Goal: Check status: Check status

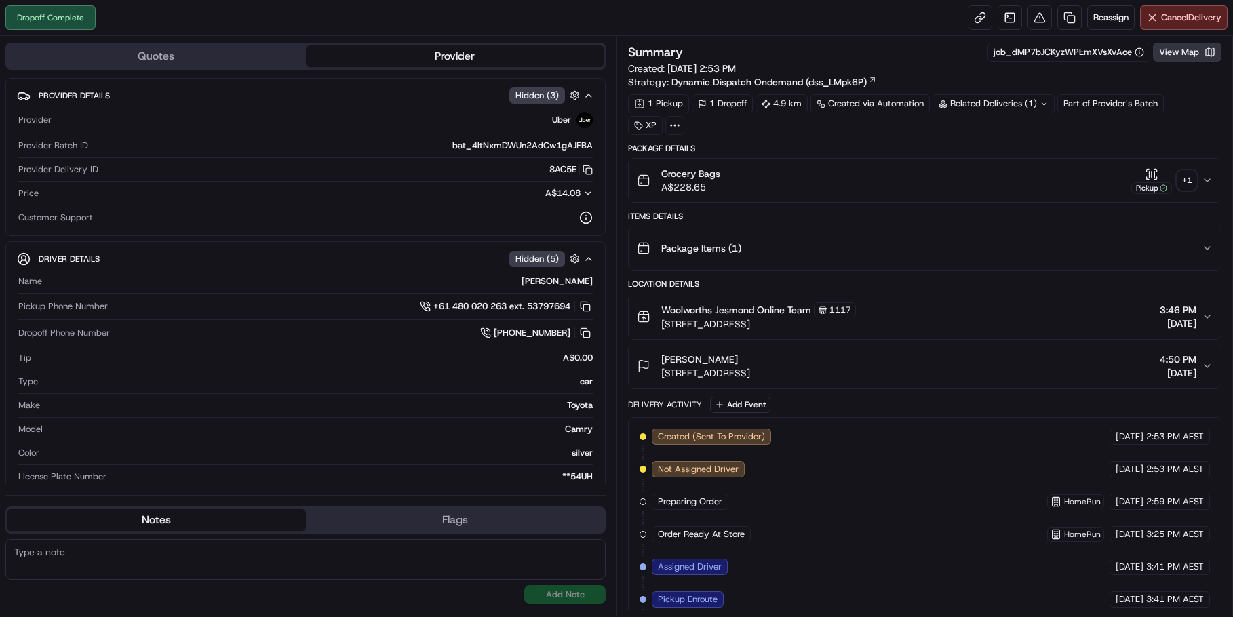
click at [1186, 52] on button "View Map" at bounding box center [1187, 52] width 68 height 19
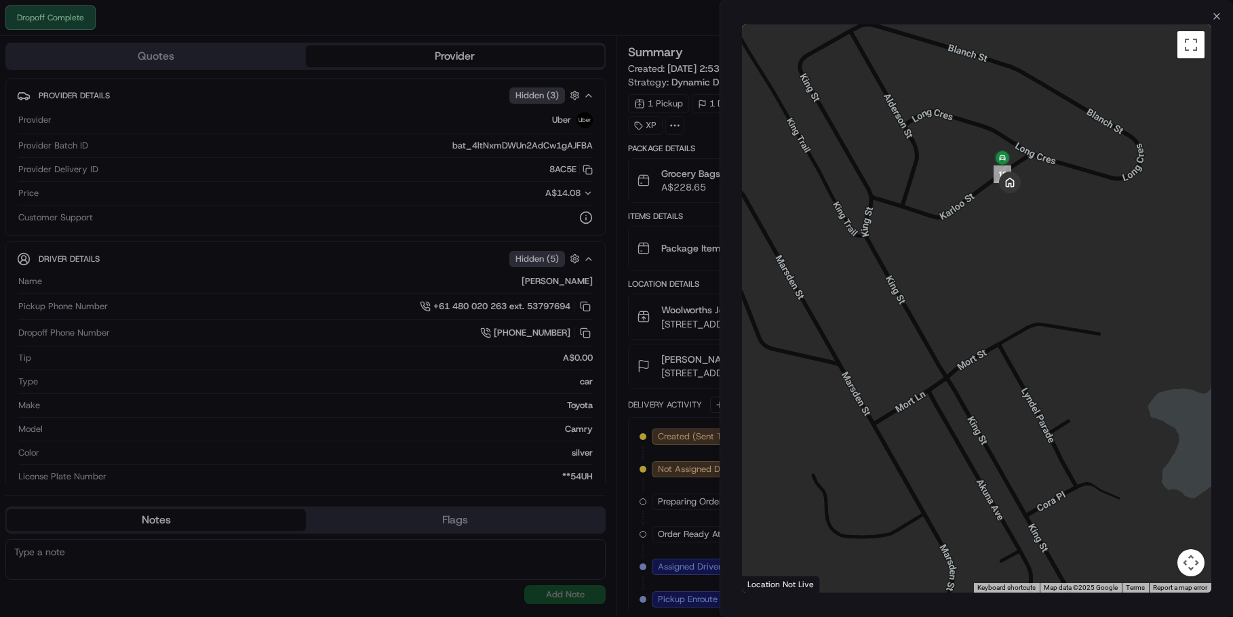
drag, startPoint x: 1058, startPoint y: 192, endPoint x: 866, endPoint y: 282, distance: 212.0
click at [866, 282] on div at bounding box center [977, 308] width 470 height 568
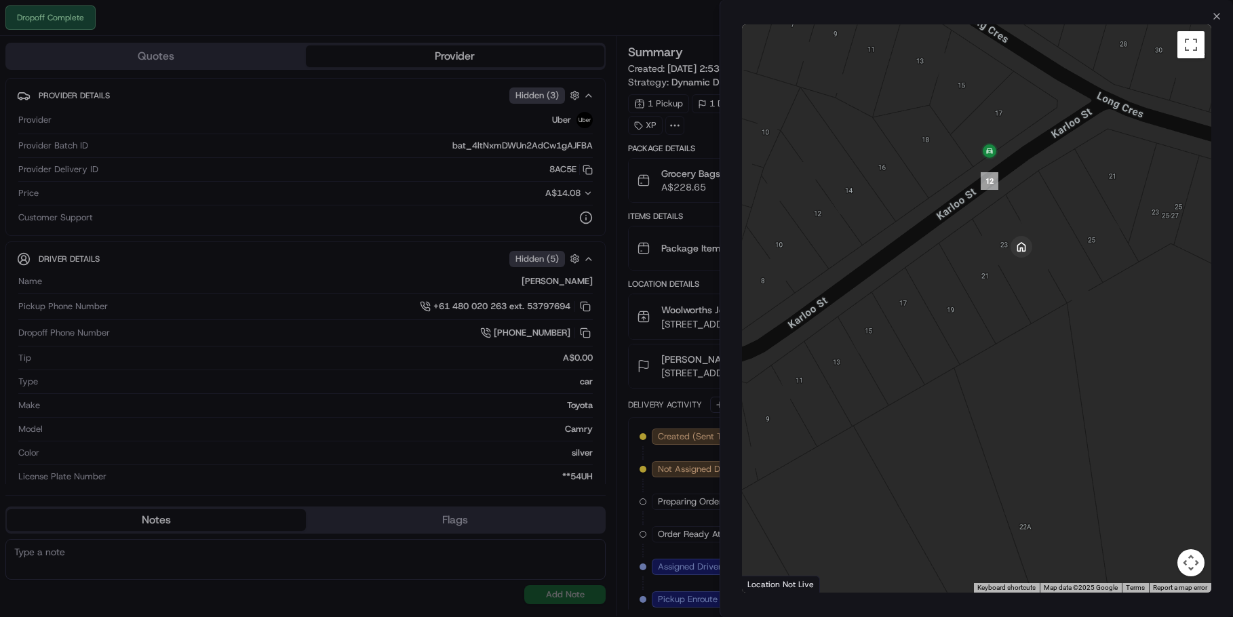
drag, startPoint x: 949, startPoint y: 159, endPoint x: 908, endPoint y: 271, distance: 119.9
click at [908, 271] on div at bounding box center [977, 308] width 470 height 568
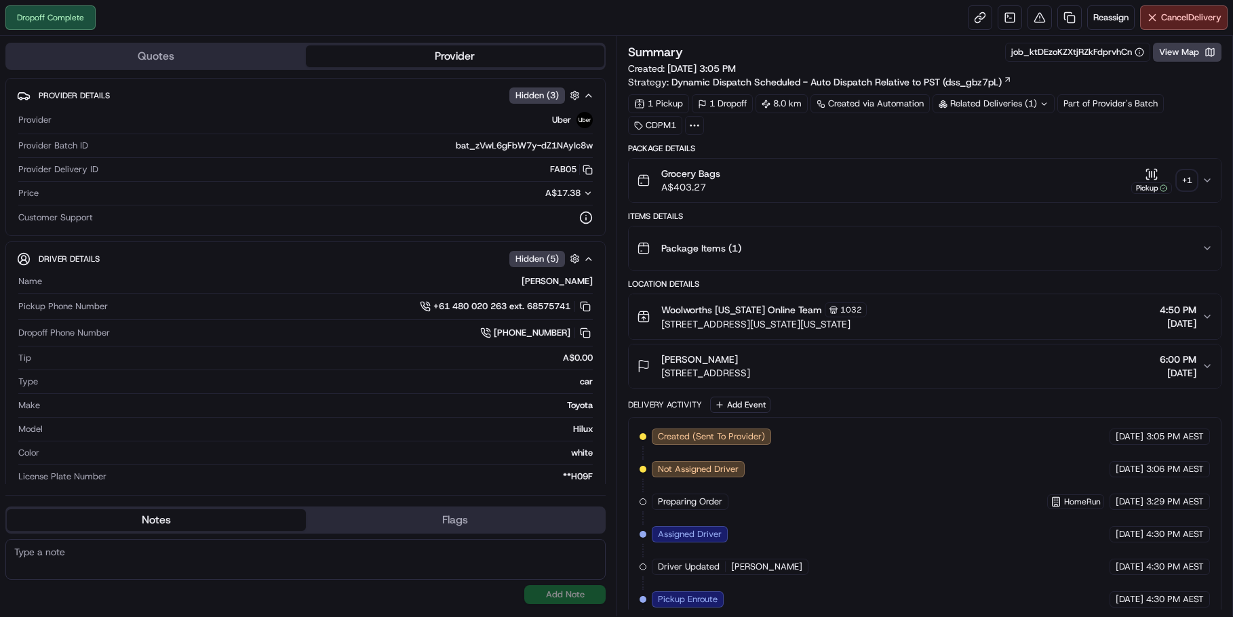
click at [1181, 184] on div "+ 1" at bounding box center [1186, 180] width 19 height 19
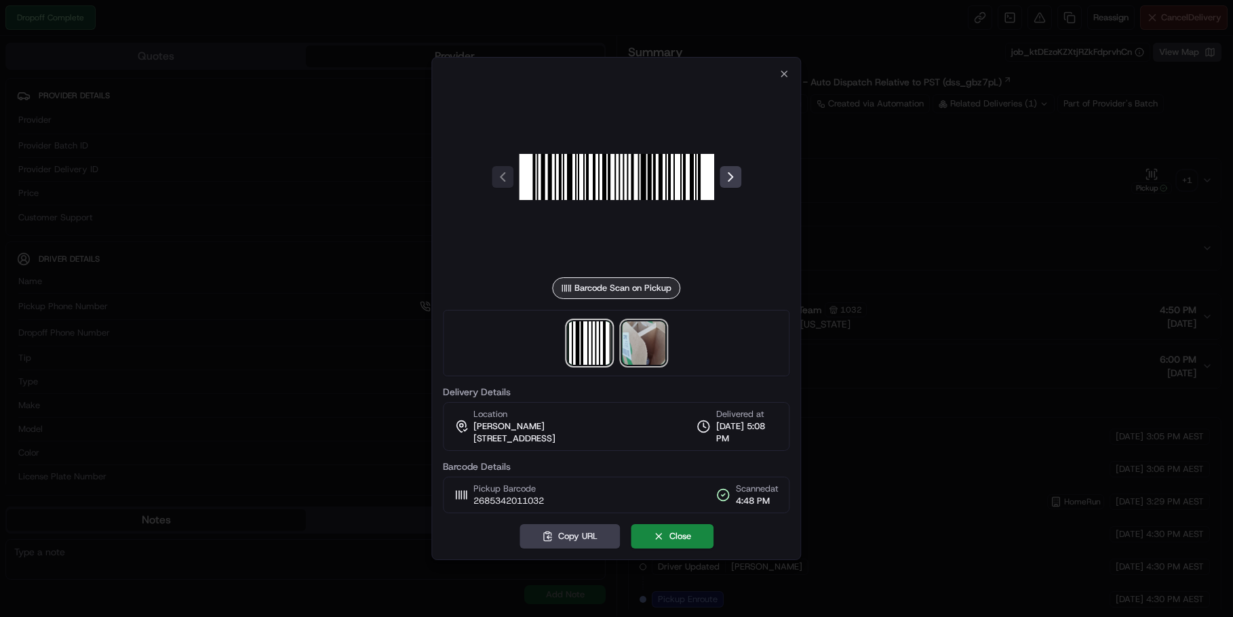
click at [648, 345] on img at bounding box center [643, 342] width 43 height 43
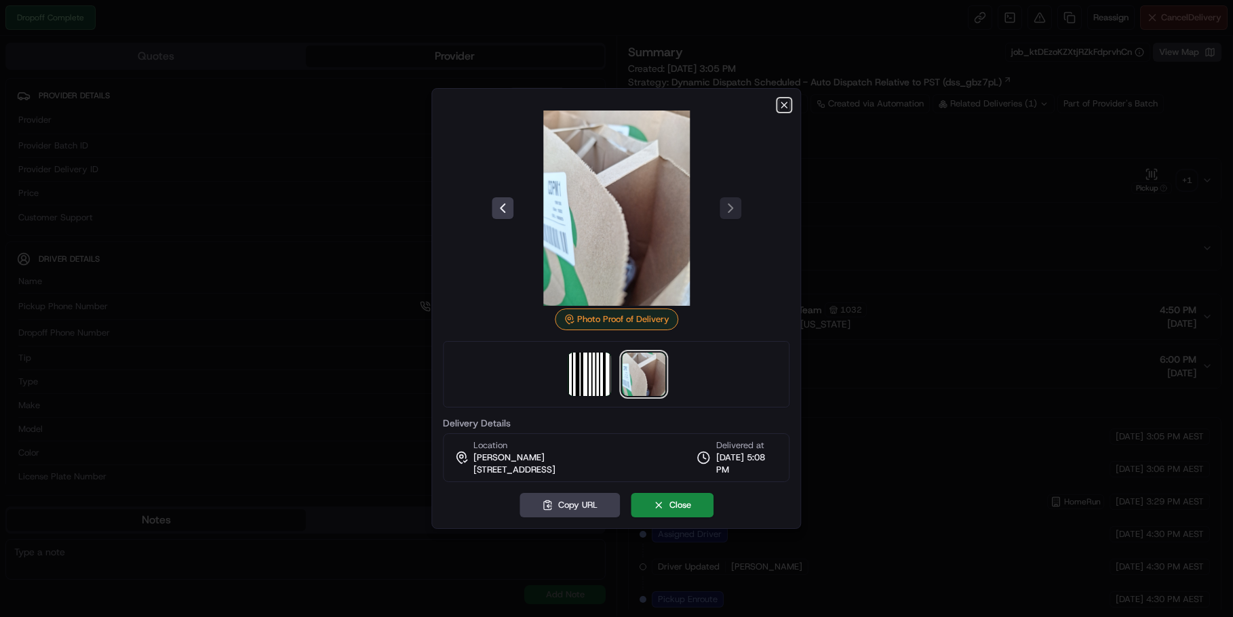
click at [782, 104] on icon "button" at bounding box center [784, 104] width 5 height 5
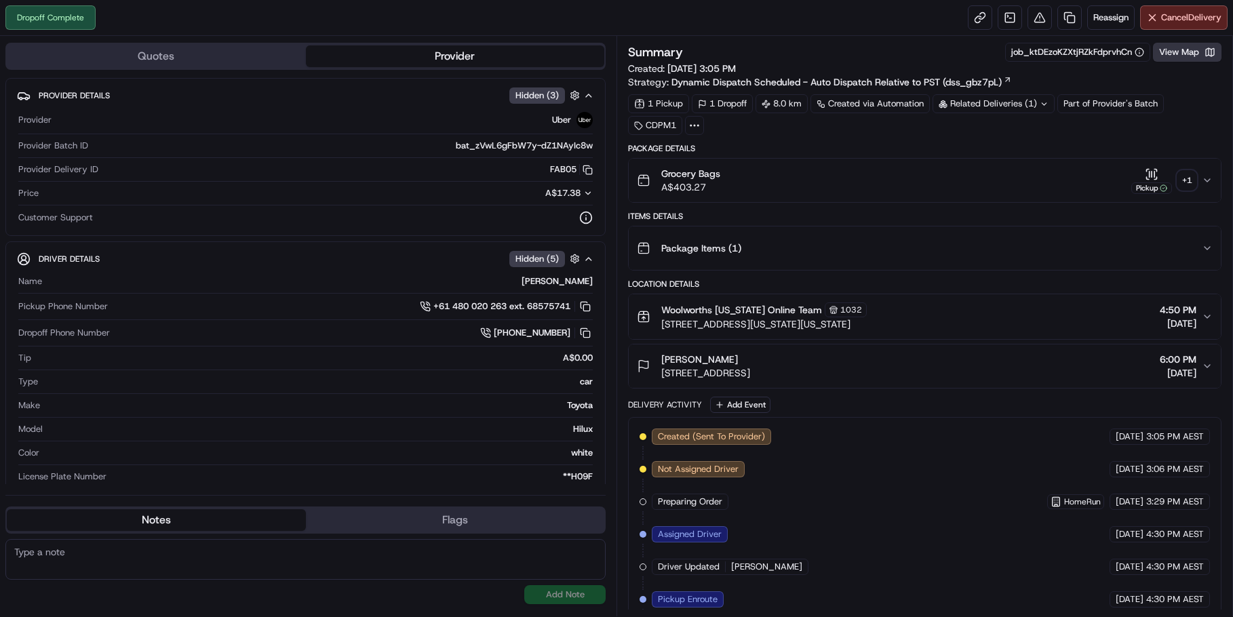
click at [1186, 52] on button "View Map" at bounding box center [1187, 52] width 68 height 19
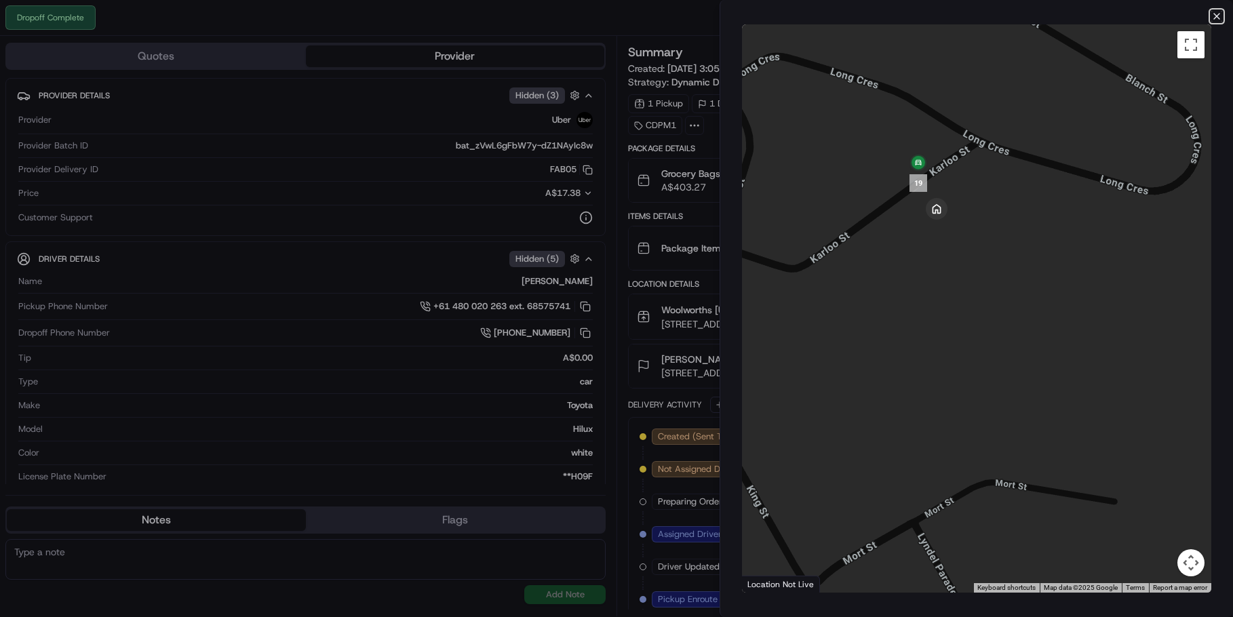
click at [1220, 16] on icon "button" at bounding box center [1216, 16] width 11 height 11
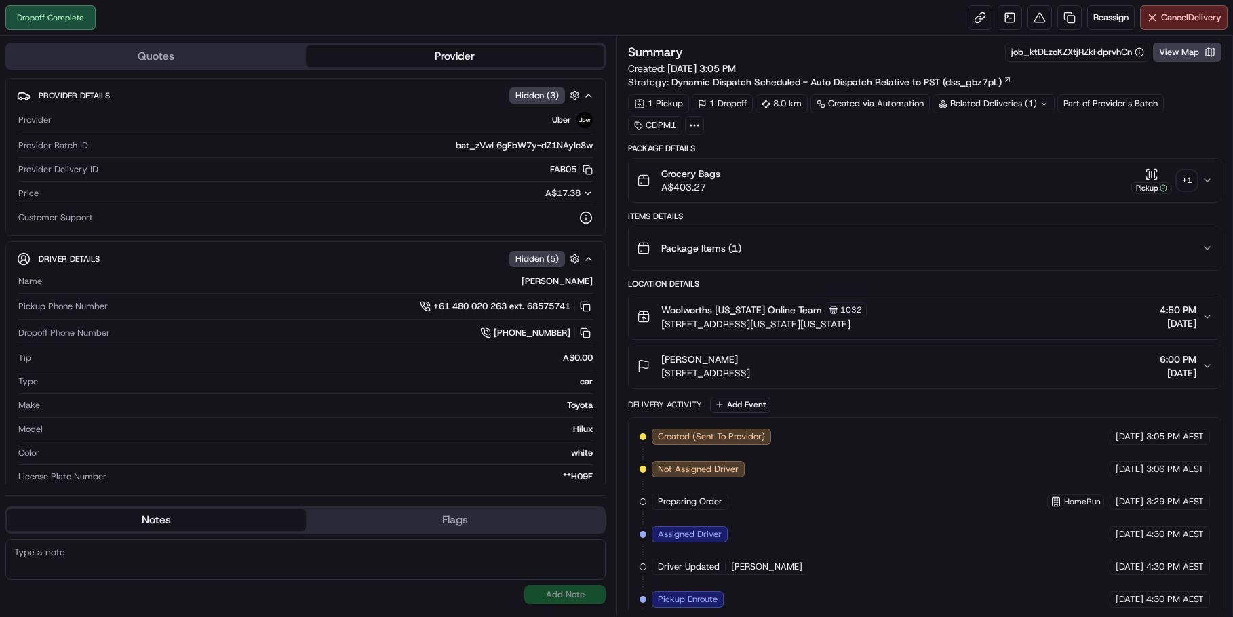
click at [1183, 181] on div "+ 1" at bounding box center [1186, 180] width 19 height 19
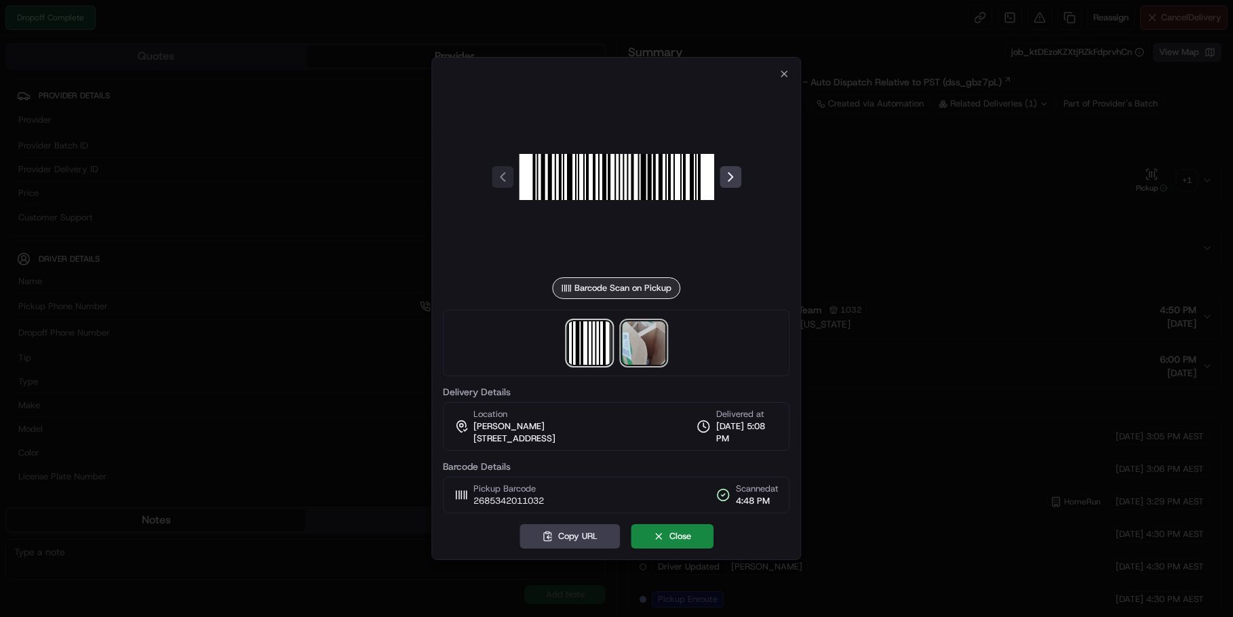
click at [649, 339] on img at bounding box center [643, 342] width 43 height 43
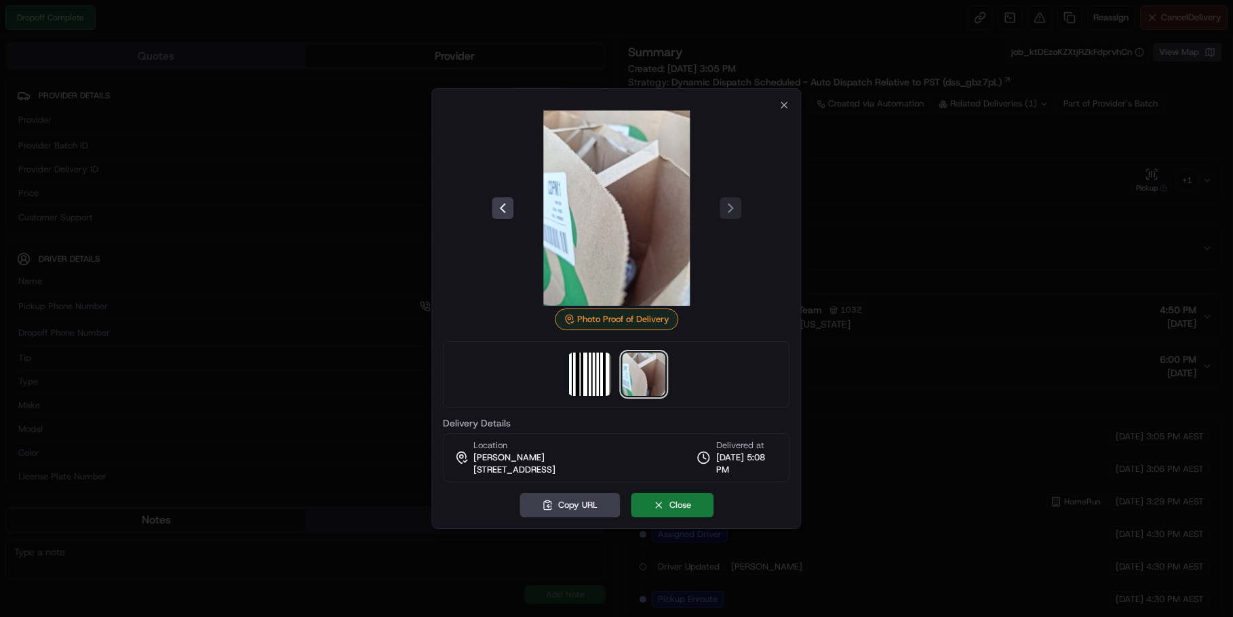
click at [692, 506] on button "Close" at bounding box center [672, 505] width 83 height 24
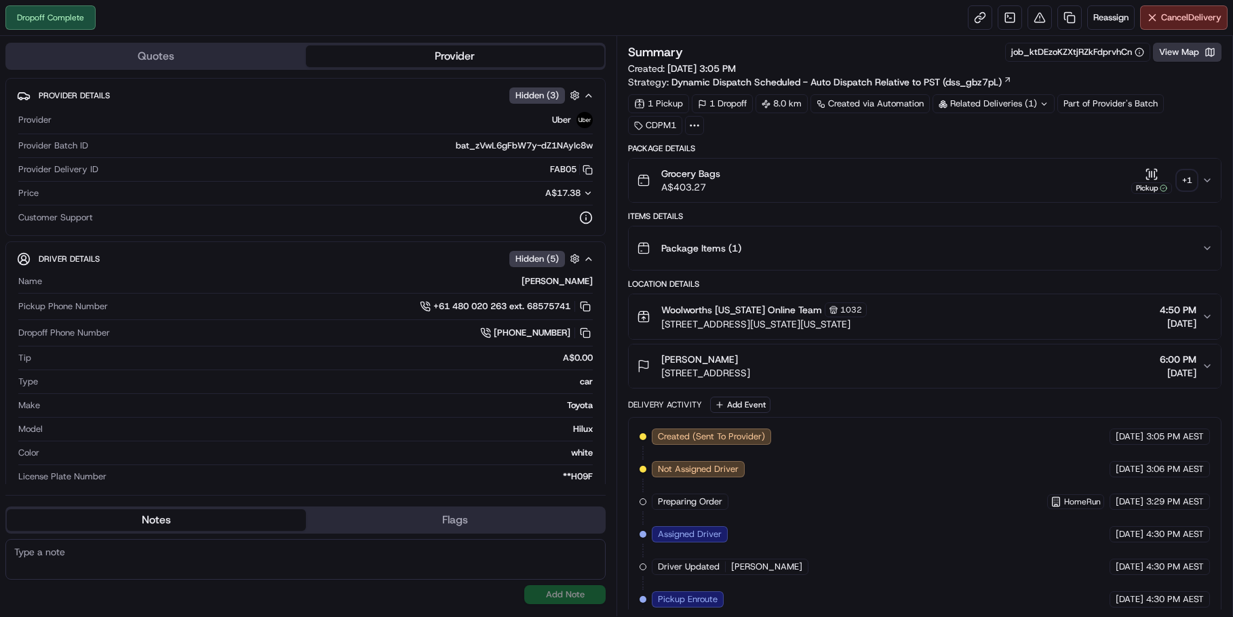
click at [1186, 52] on button "View Map" at bounding box center [1187, 52] width 68 height 19
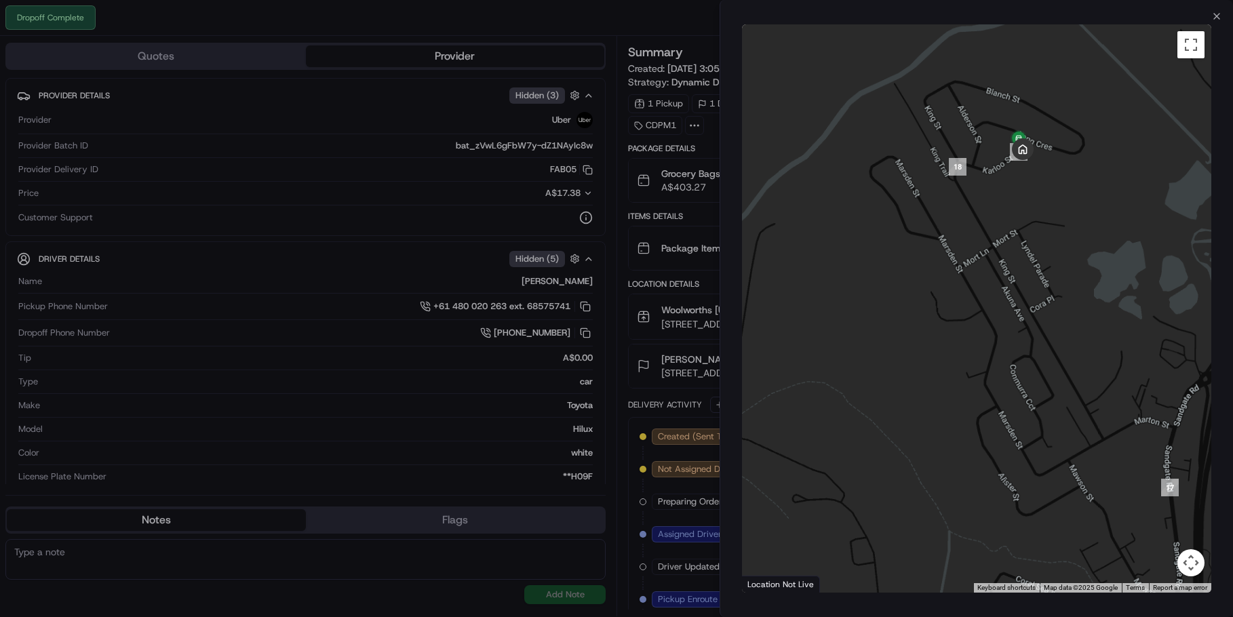
drag, startPoint x: 1062, startPoint y: 172, endPoint x: 961, endPoint y: 262, distance: 135.9
click at [905, 262] on div at bounding box center [977, 308] width 470 height 568
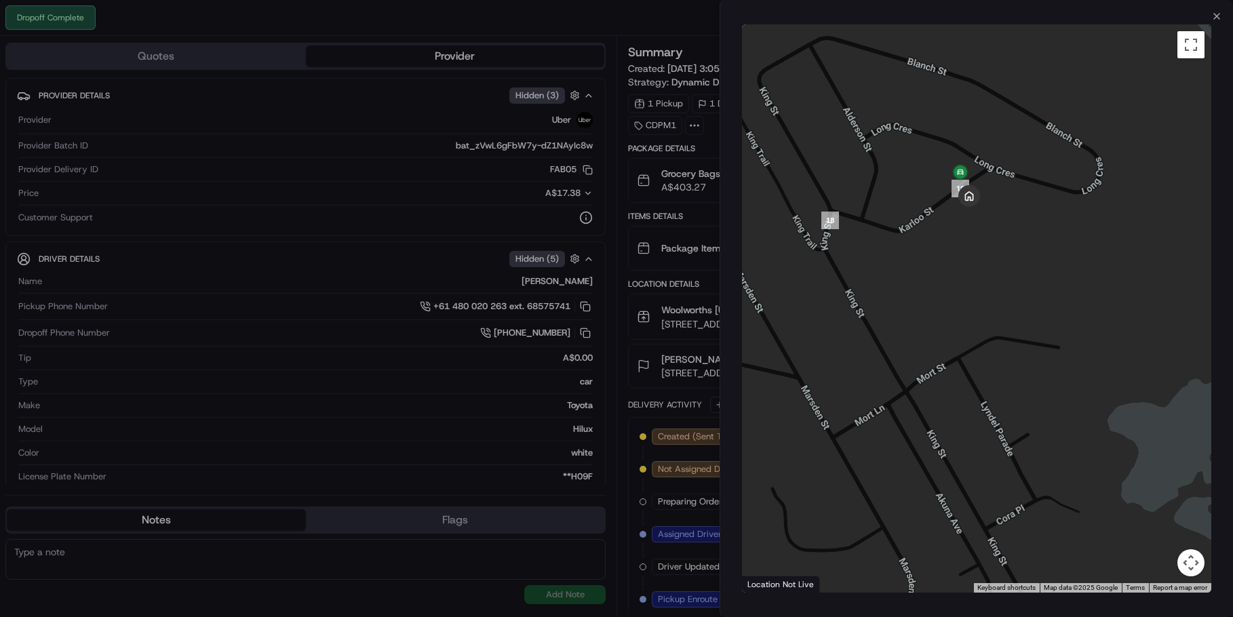
drag, startPoint x: 1025, startPoint y: 187, endPoint x: 969, endPoint y: 283, distance: 110.6
click at [969, 283] on div at bounding box center [977, 308] width 470 height 568
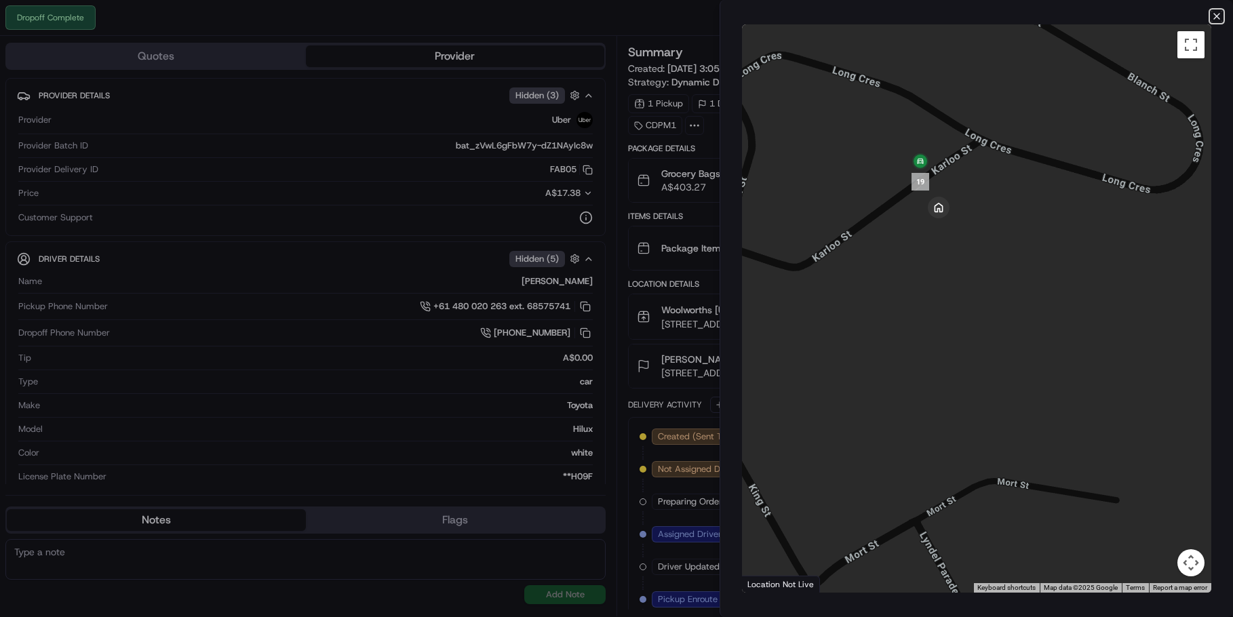
click at [1215, 17] on icon "button" at bounding box center [1216, 16] width 11 height 11
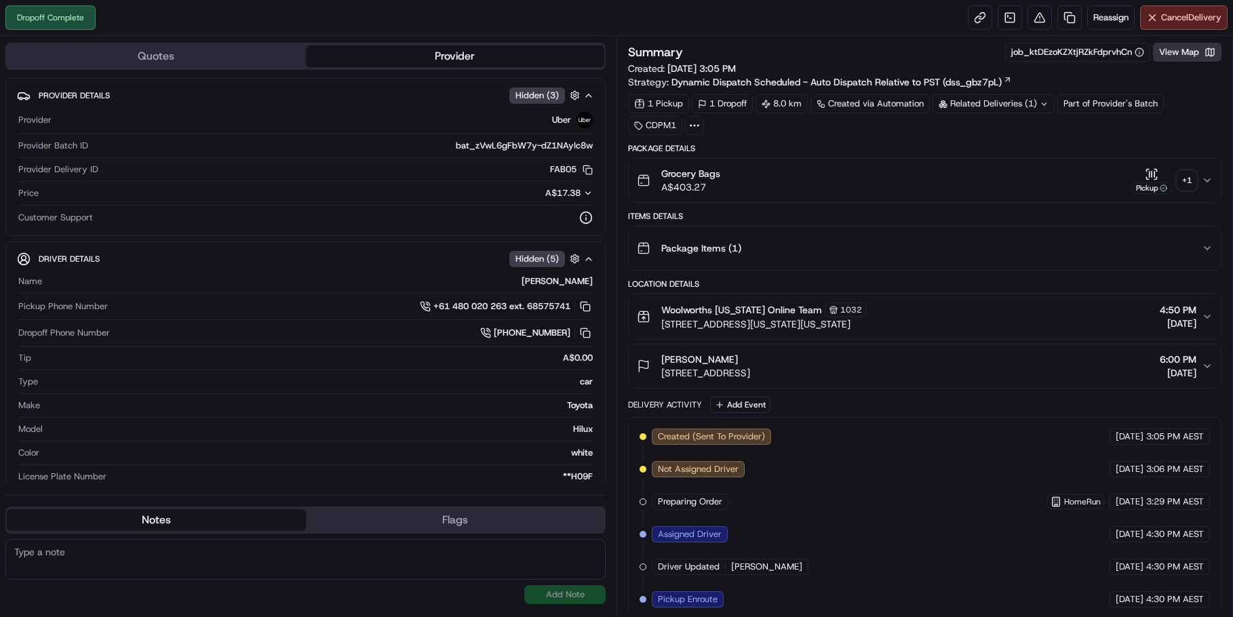
click at [1174, 52] on button "View Map" at bounding box center [1187, 52] width 68 height 19
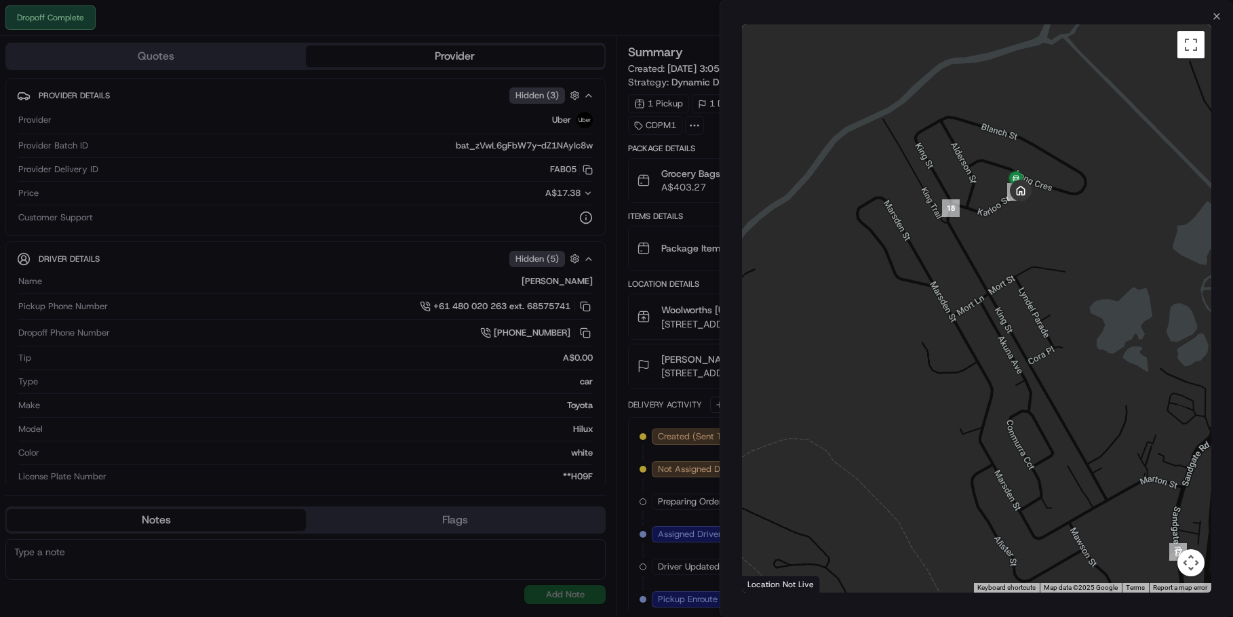
drag, startPoint x: 1105, startPoint y: 123, endPoint x: 987, endPoint y: 251, distance: 173.7
click at [987, 251] on div at bounding box center [977, 308] width 470 height 568
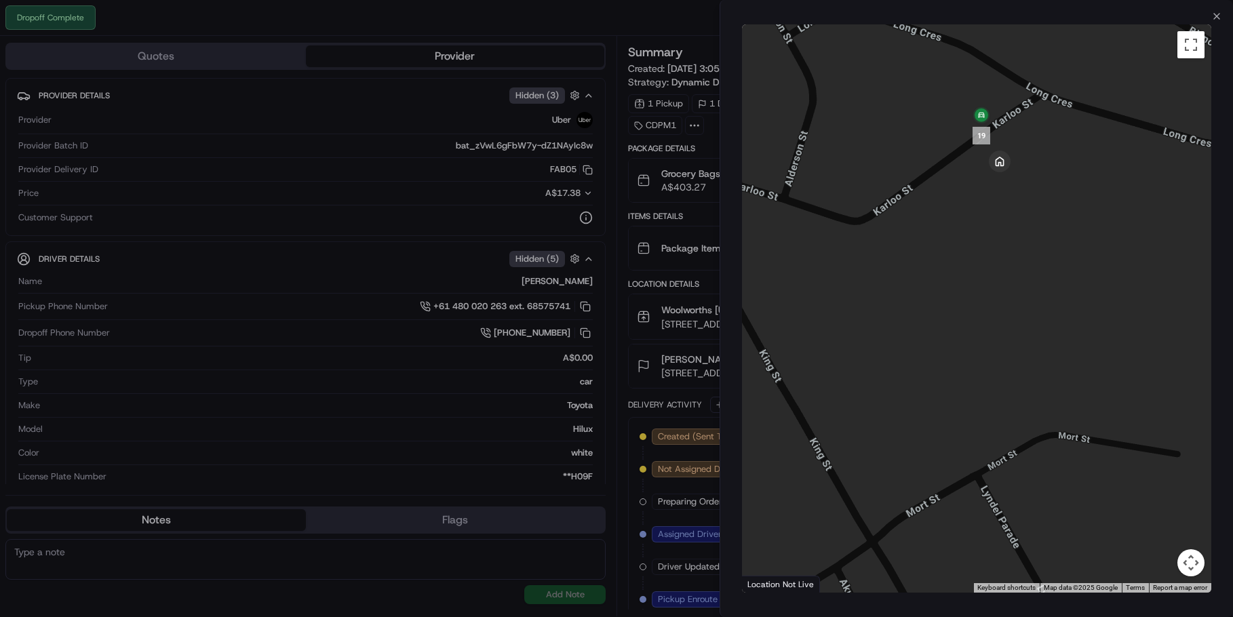
drag, startPoint x: 978, startPoint y: 231, endPoint x: 1121, endPoint y: 226, distance: 143.8
click at [1121, 226] on div at bounding box center [977, 308] width 470 height 568
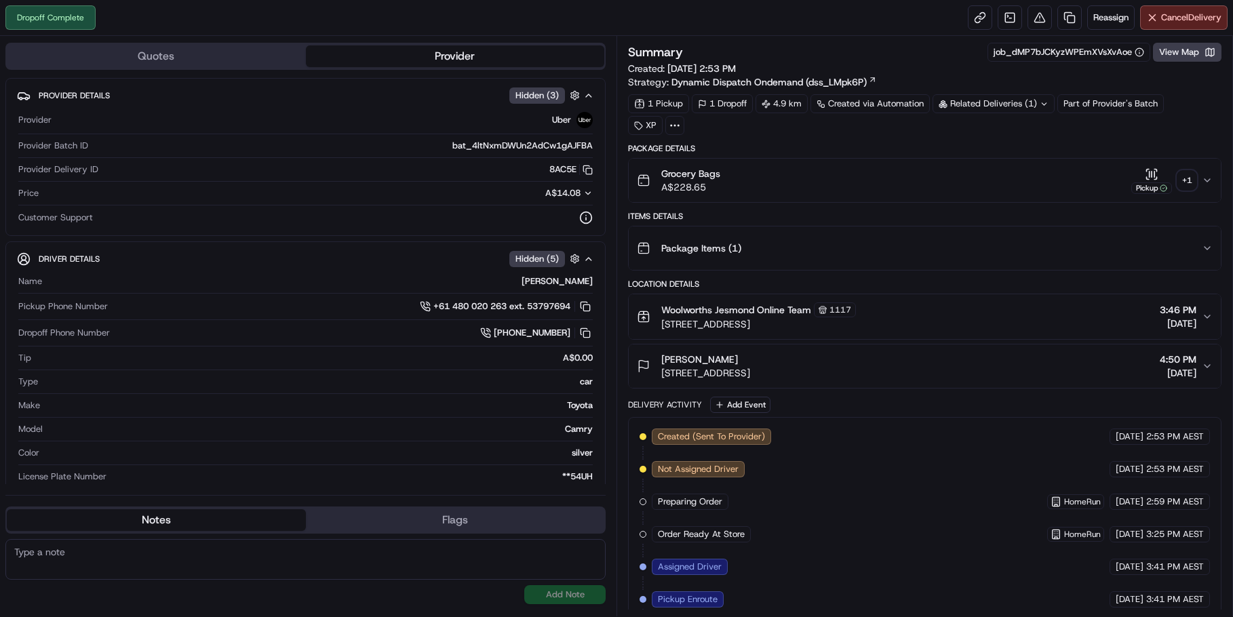
click at [1186, 180] on div "+ 1" at bounding box center [1186, 180] width 19 height 19
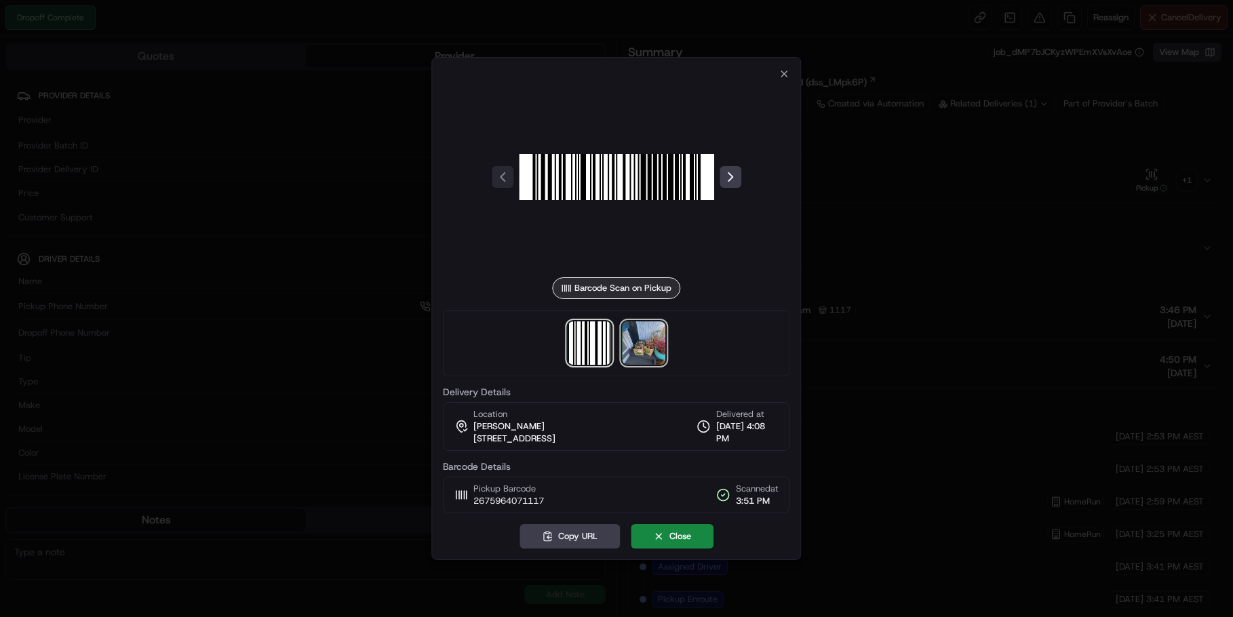
click at [659, 342] on img at bounding box center [643, 342] width 43 height 43
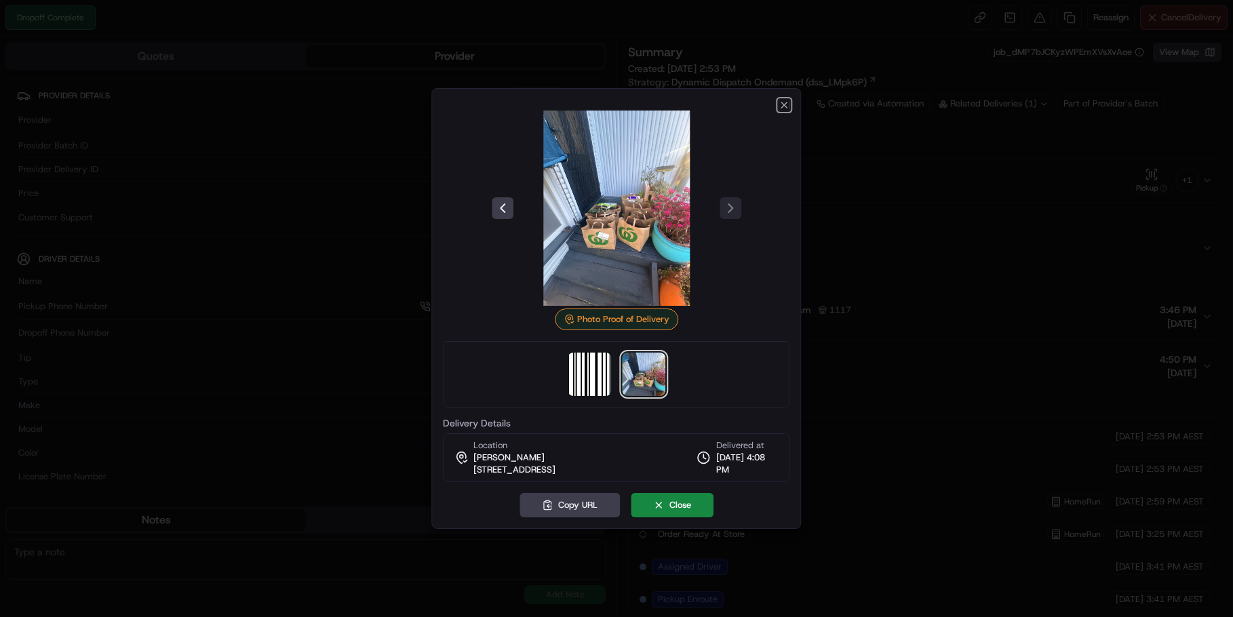
click at [788, 106] on icon "button" at bounding box center [784, 105] width 11 height 11
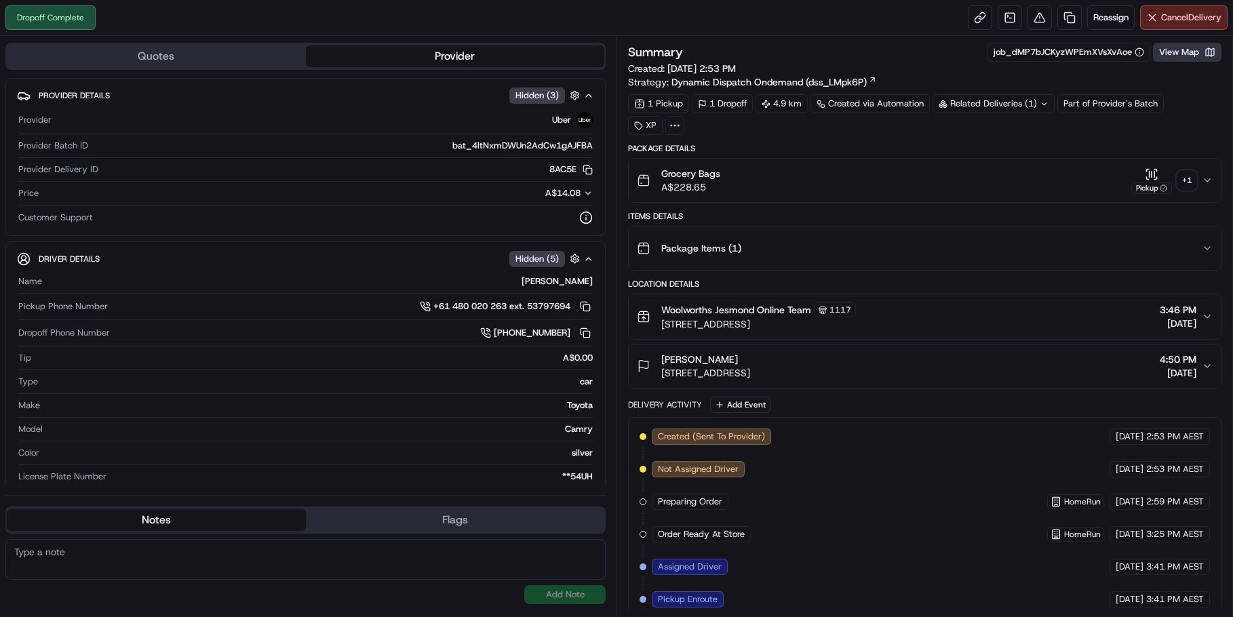
click at [1184, 53] on button "View Map" at bounding box center [1187, 52] width 68 height 19
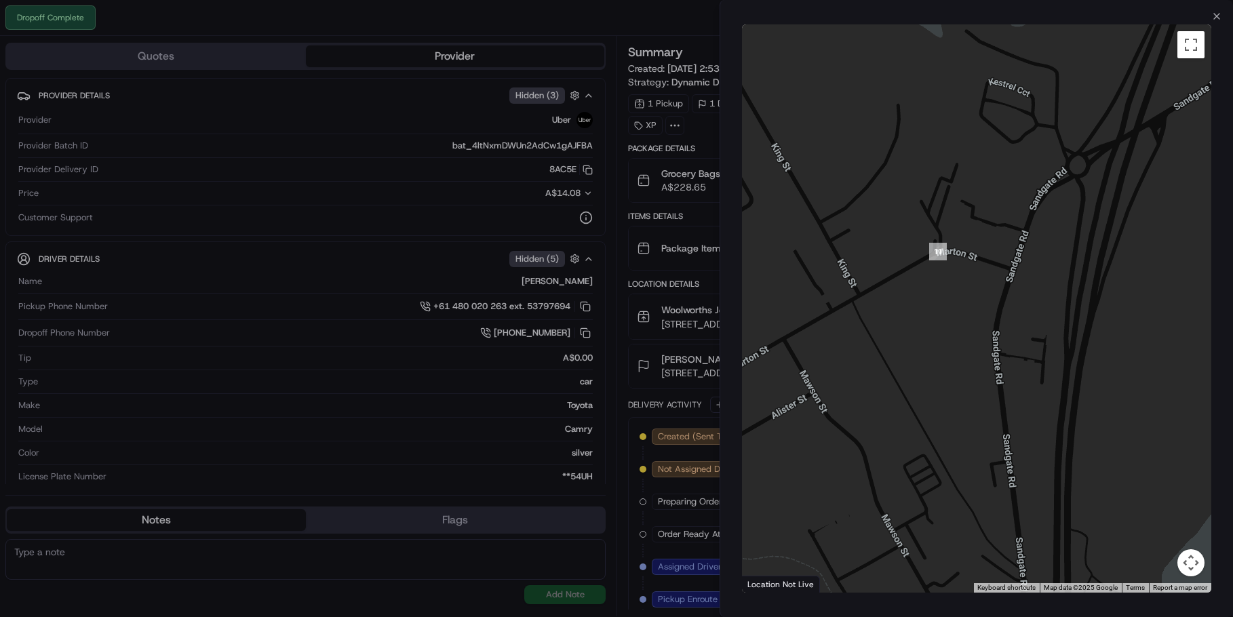
drag, startPoint x: 836, startPoint y: 249, endPoint x: 978, endPoint y: 222, distance: 145.1
click at [978, 222] on div at bounding box center [977, 308] width 470 height 568
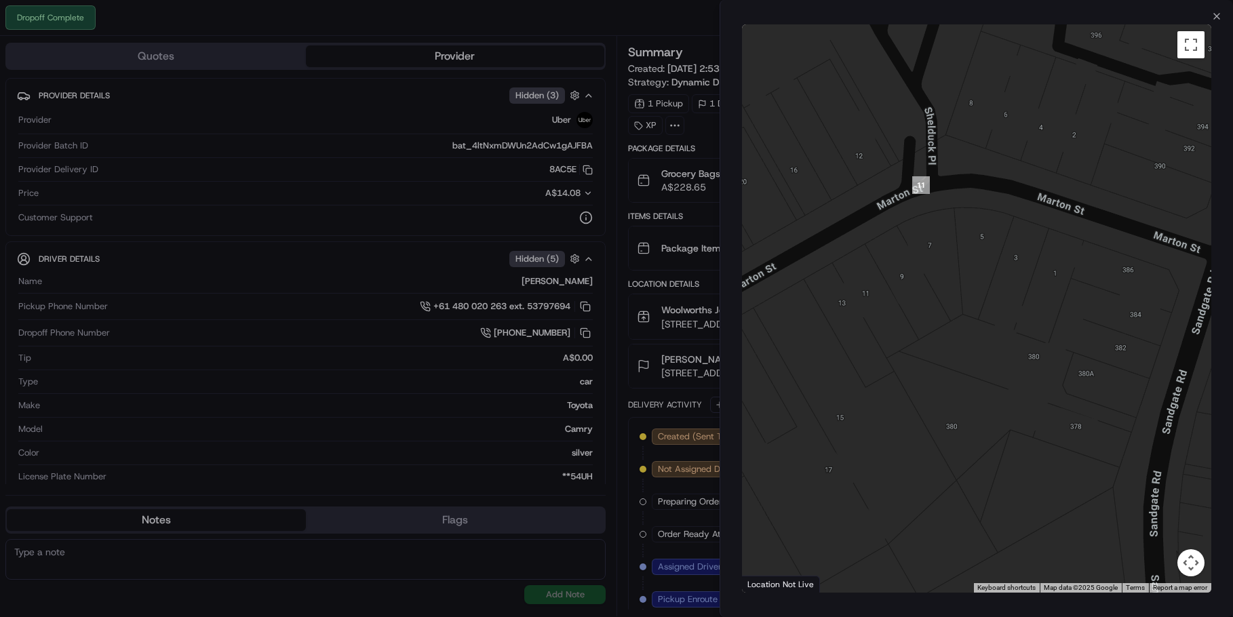
drag, startPoint x: 991, startPoint y: 242, endPoint x: 901, endPoint y: 277, distance: 96.8
click at [897, 281] on div at bounding box center [977, 308] width 470 height 568
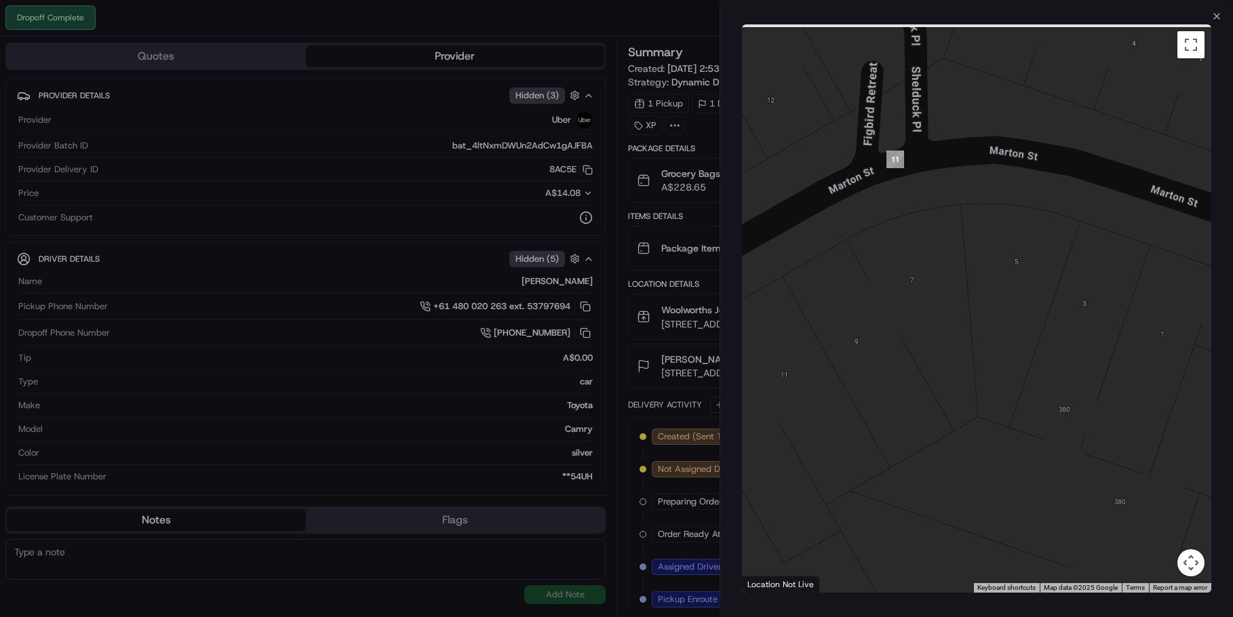
drag, startPoint x: 951, startPoint y: 239, endPoint x: 970, endPoint y: 330, distance: 93.6
click at [967, 328] on div at bounding box center [977, 308] width 470 height 568
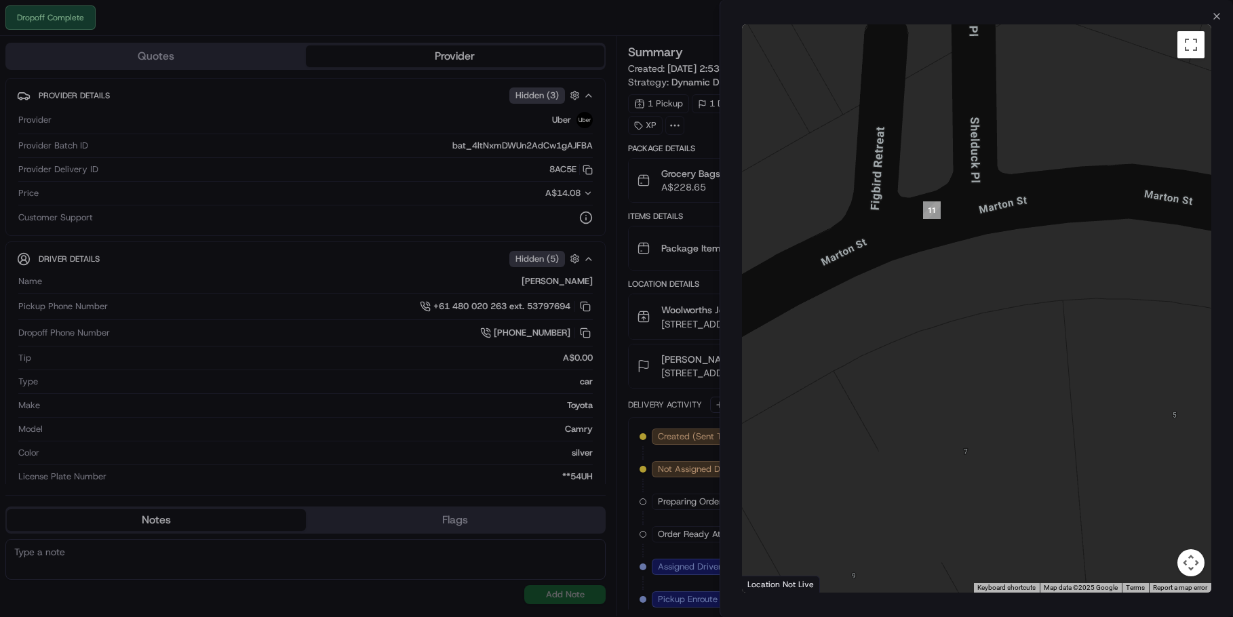
drag, startPoint x: 933, startPoint y: 266, endPoint x: 991, endPoint y: 344, distance: 97.4
click at [991, 344] on div at bounding box center [977, 308] width 470 height 568
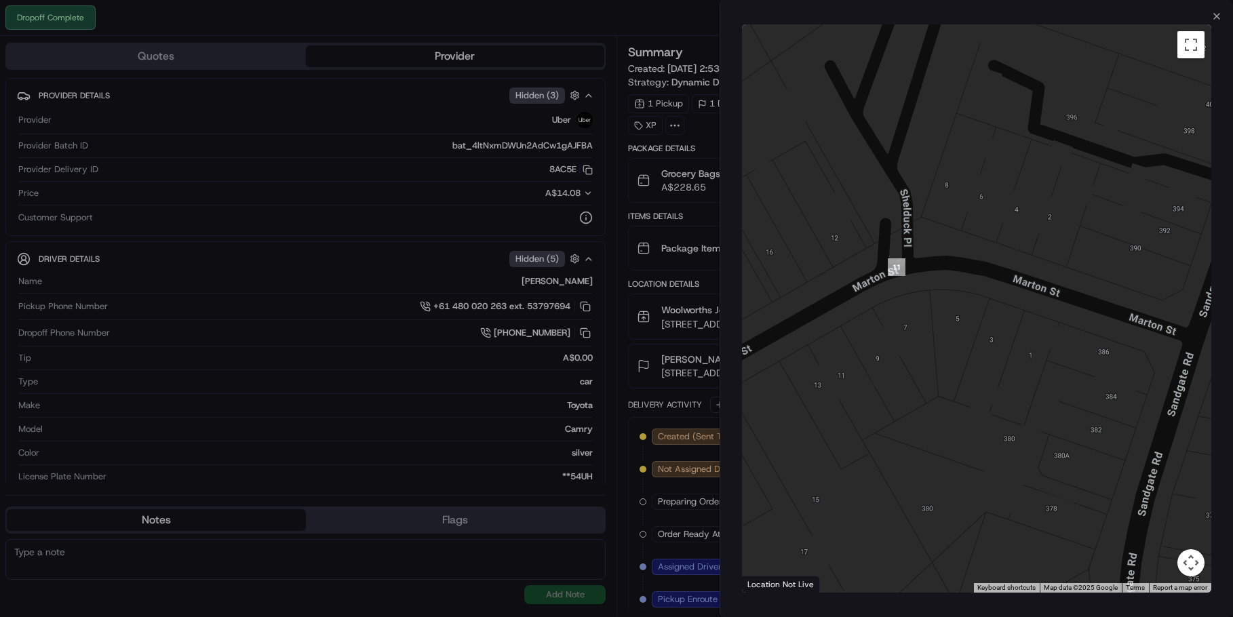
drag, startPoint x: 1003, startPoint y: 367, endPoint x: 945, endPoint y: 374, distance: 58.0
click at [945, 374] on div at bounding box center [977, 308] width 470 height 568
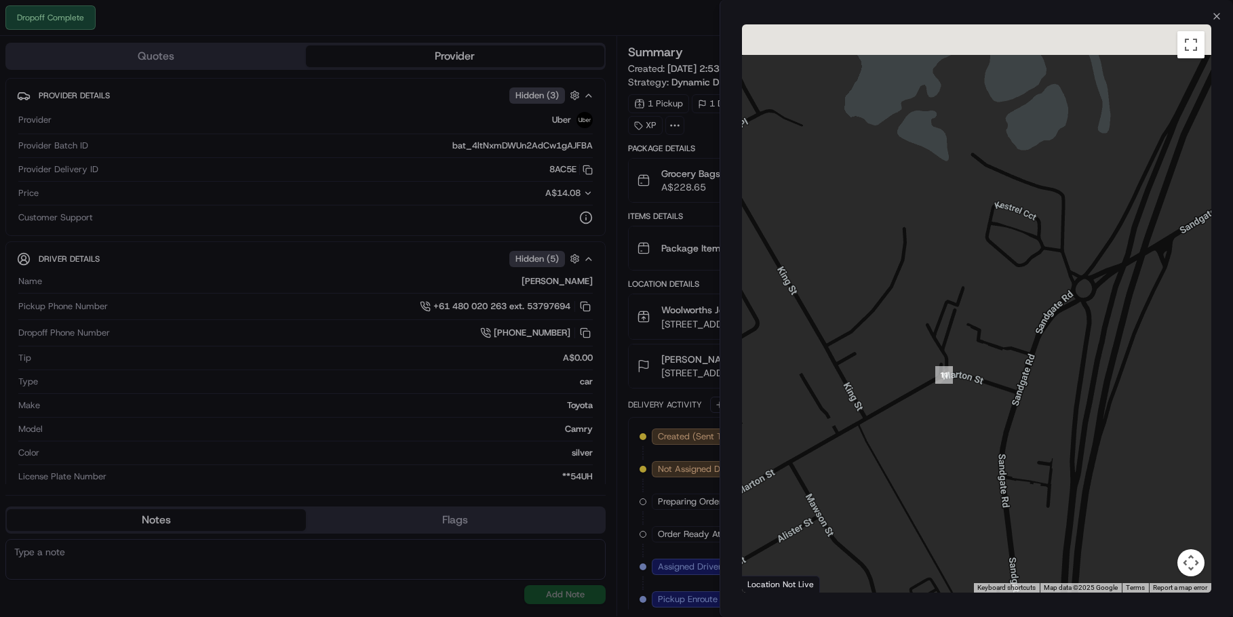
drag, startPoint x: 923, startPoint y: 174, endPoint x: 963, endPoint y: 336, distance: 167.1
click at [959, 342] on div at bounding box center [977, 308] width 470 height 568
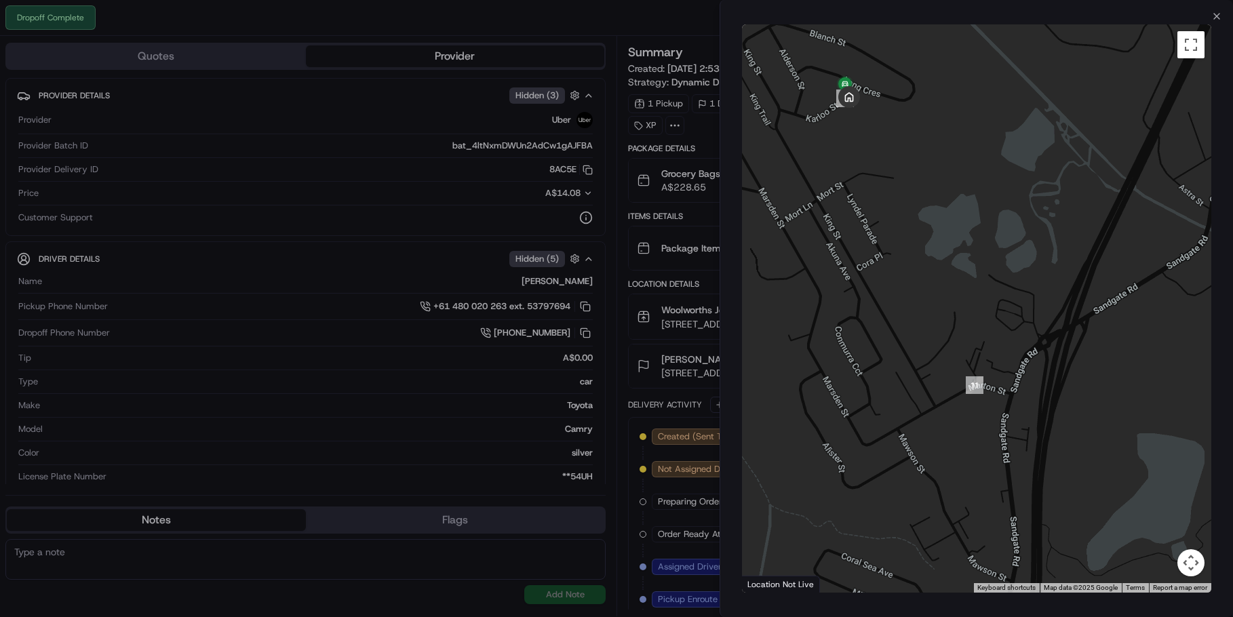
drag, startPoint x: 877, startPoint y: 191, endPoint x: 939, endPoint y: 296, distance: 122.8
click at [938, 296] on div at bounding box center [977, 308] width 470 height 568
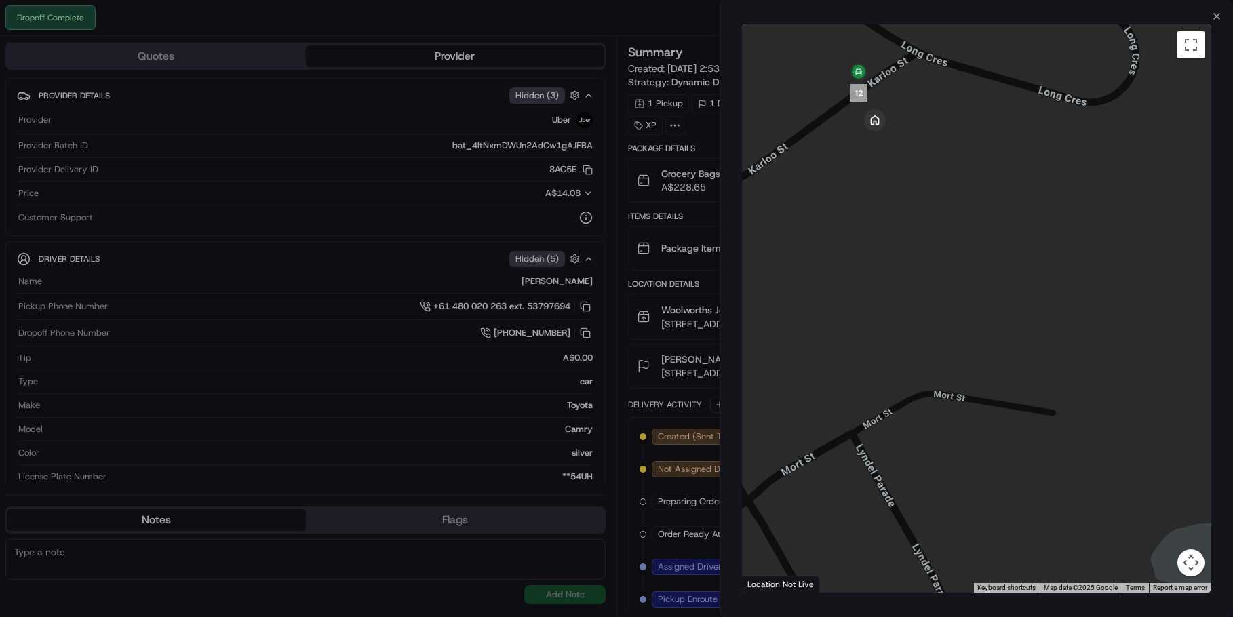
drag, startPoint x: 885, startPoint y: 200, endPoint x: 957, endPoint y: 258, distance: 93.1
click at [957, 258] on div at bounding box center [977, 308] width 470 height 568
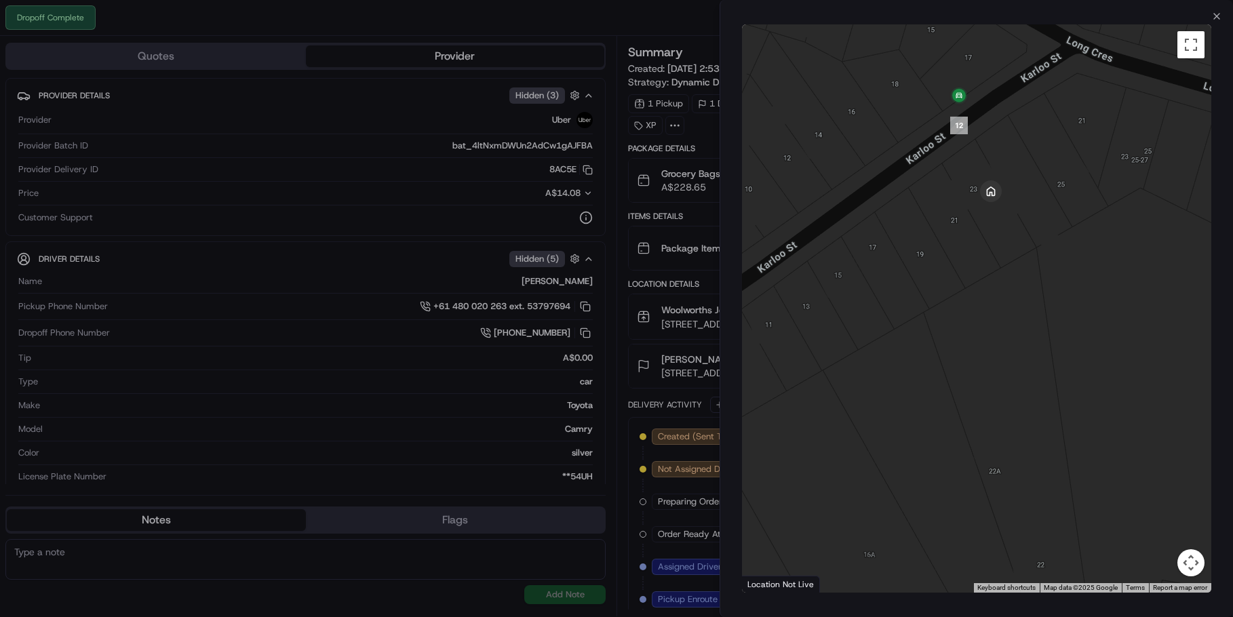
drag, startPoint x: 979, startPoint y: 237, endPoint x: 1005, endPoint y: 304, distance: 72.8
click at [1005, 304] on div at bounding box center [977, 308] width 470 height 568
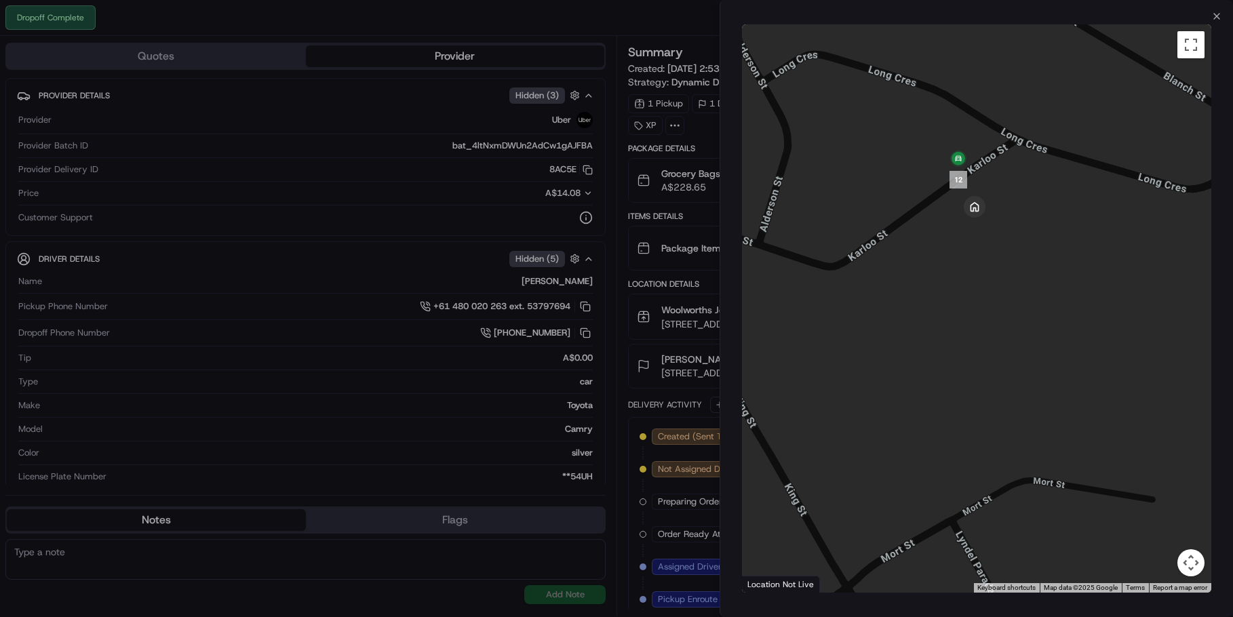
drag, startPoint x: 1004, startPoint y: 268, endPoint x: 977, endPoint y: 260, distance: 28.3
click at [977, 260] on div at bounding box center [977, 308] width 470 height 568
click at [1215, 18] on icon "button" at bounding box center [1216, 16] width 5 height 5
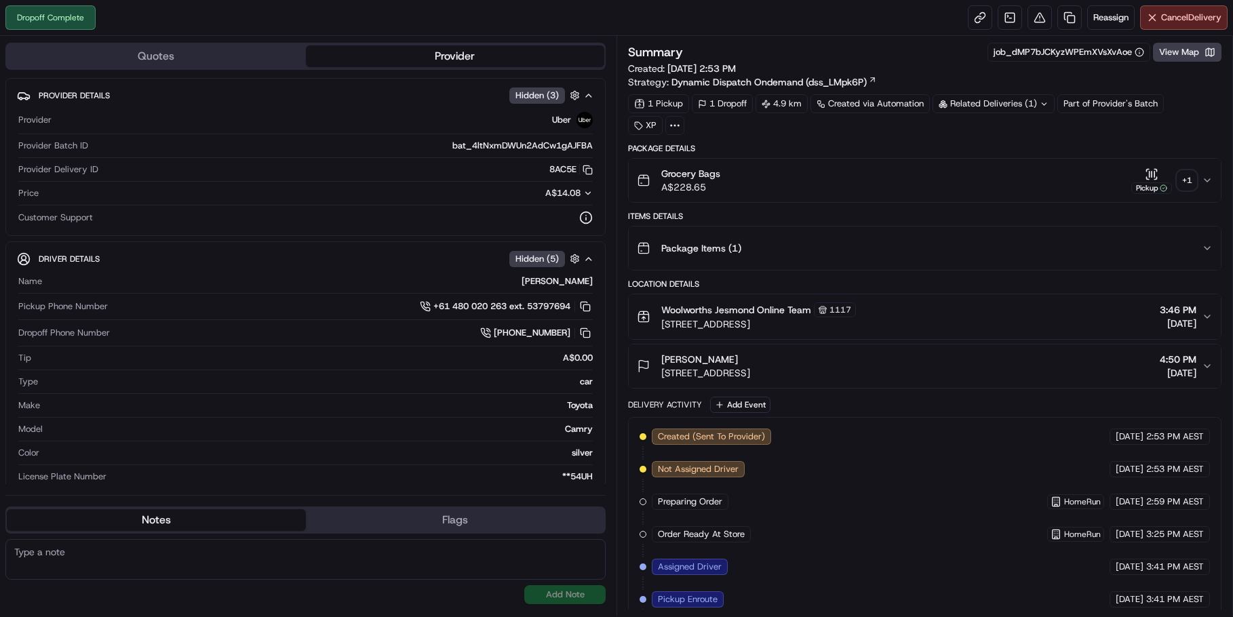
click at [1192, 183] on div "+ 1" at bounding box center [1186, 180] width 19 height 19
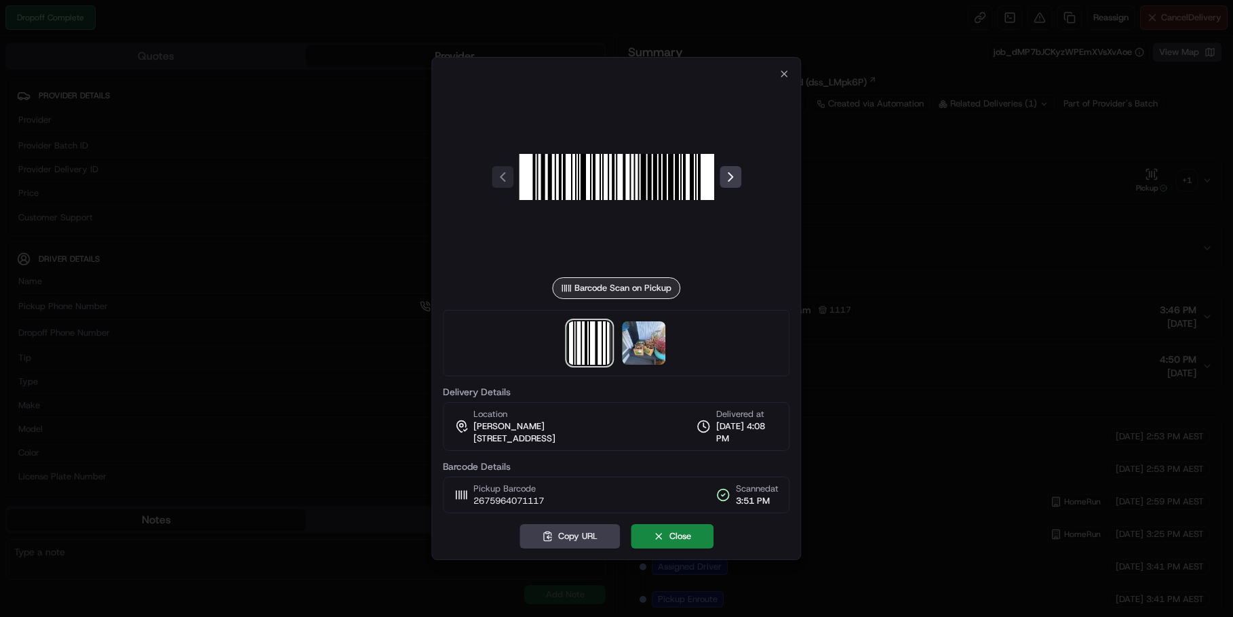
click at [790, 75] on div "Barcode Scan on Pickup Delivery Details Location Ebony Stewart 23 Karloo St, Sh…" at bounding box center [615, 308] width 369 height 503
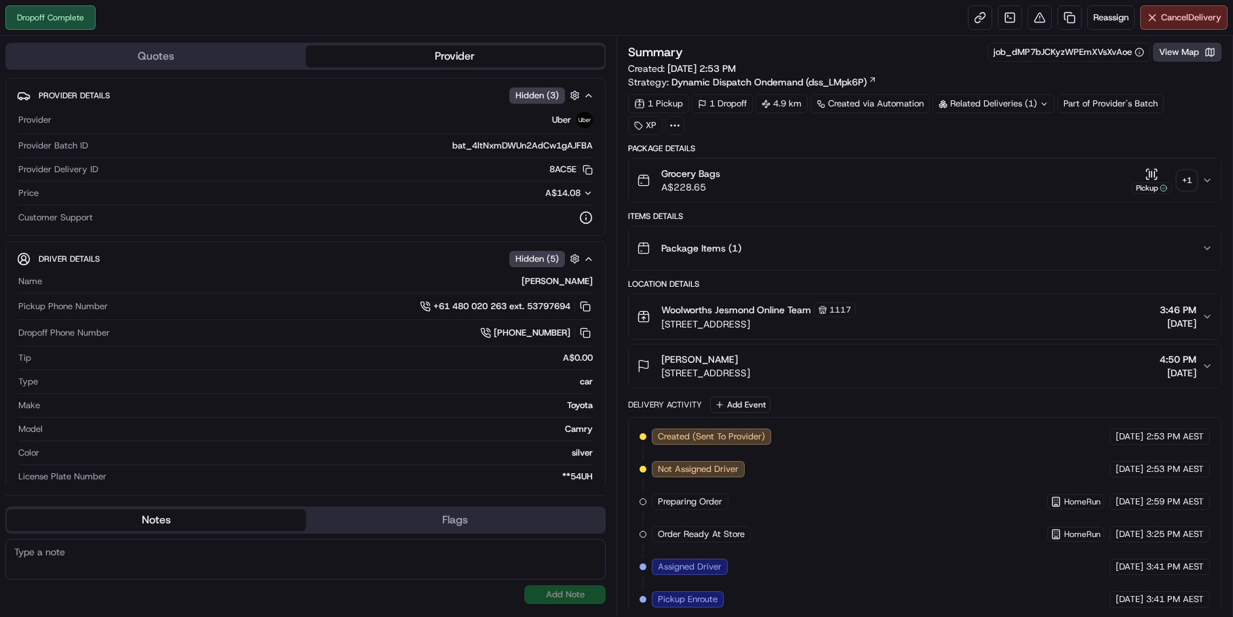
click at [1182, 57] on button "View Map" at bounding box center [1187, 52] width 68 height 19
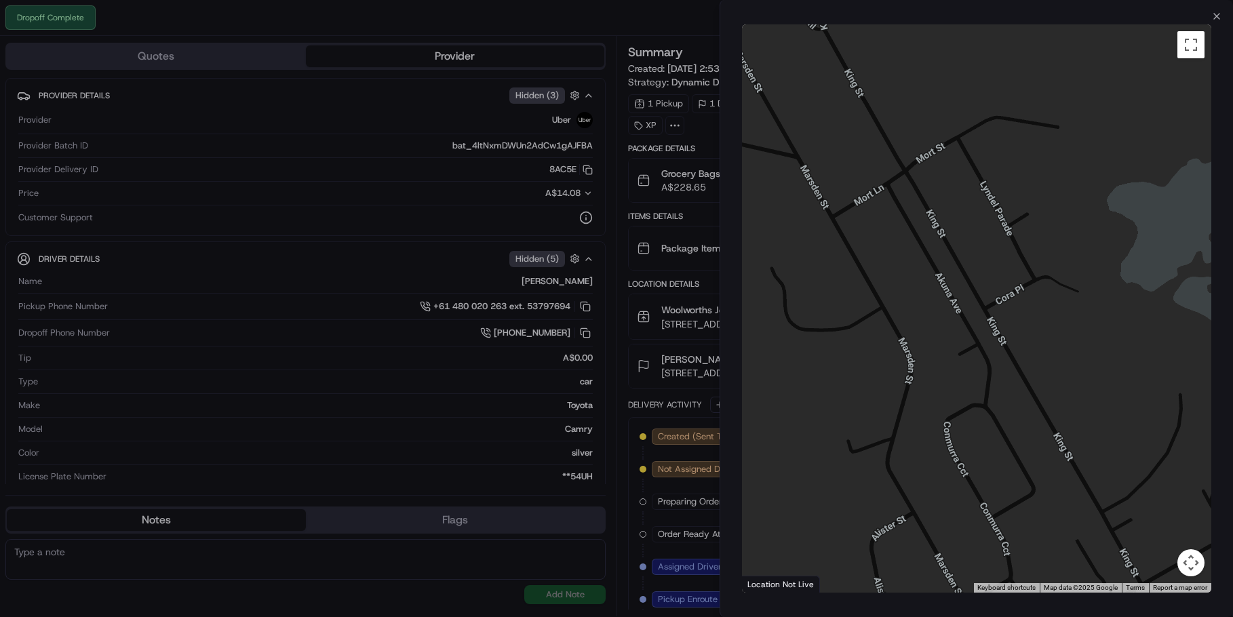
drag, startPoint x: 978, startPoint y: 161, endPoint x: 938, endPoint y: 385, distance: 227.3
click at [938, 385] on div at bounding box center [977, 308] width 470 height 568
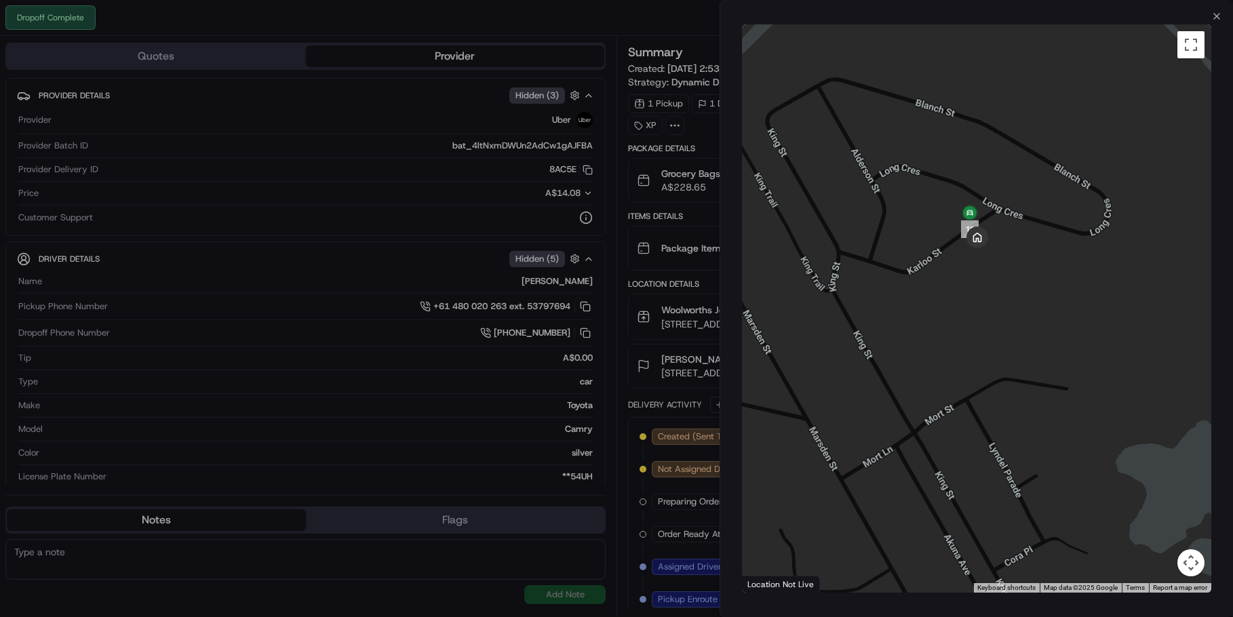
drag, startPoint x: 1038, startPoint y: 316, endPoint x: 1016, endPoint y: 281, distance: 41.8
click at [1015, 282] on div at bounding box center [977, 308] width 470 height 568
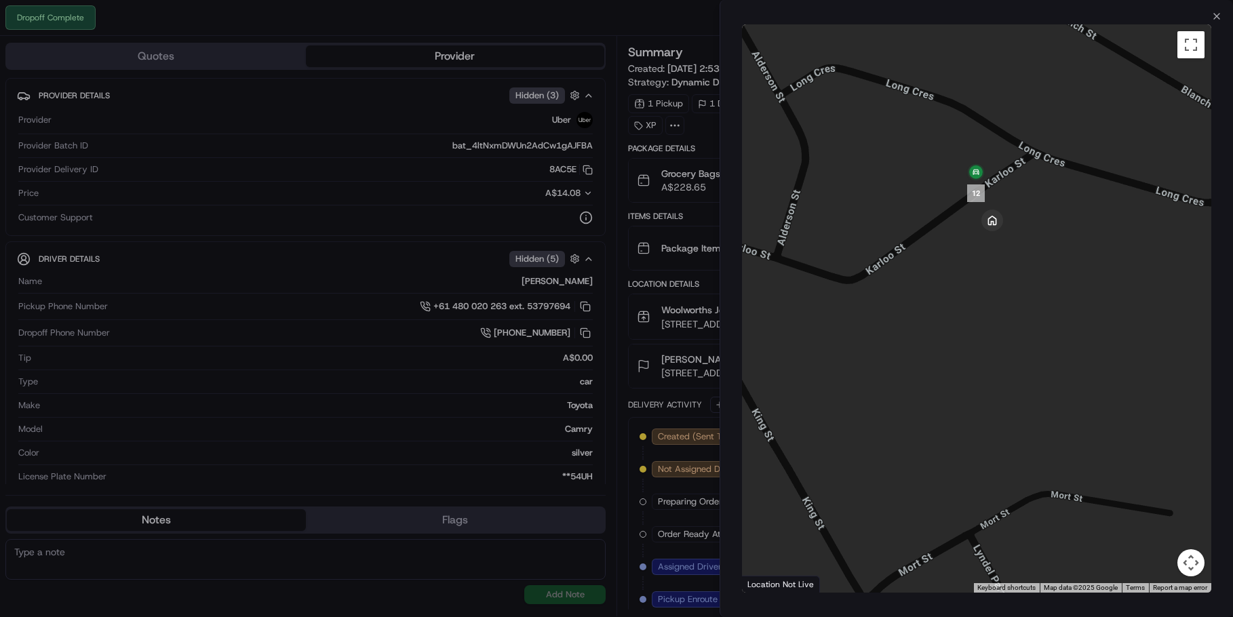
drag, startPoint x: 994, startPoint y: 264, endPoint x: 1049, endPoint y: 292, distance: 62.5
click at [1049, 292] on div at bounding box center [977, 308] width 470 height 568
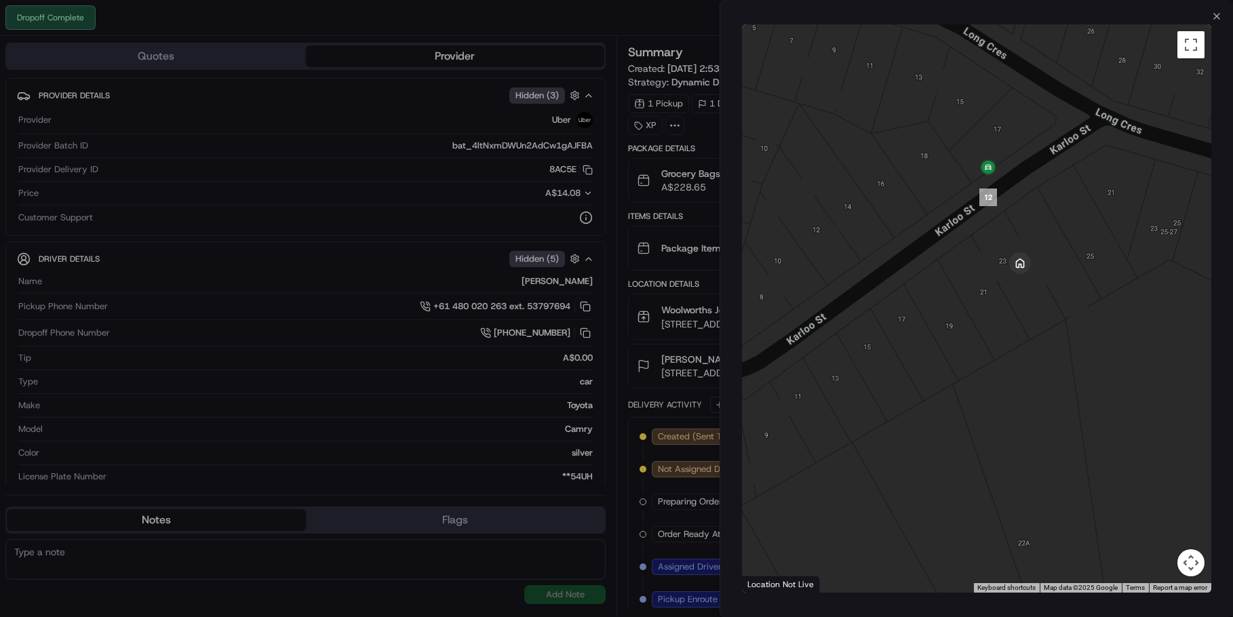
drag, startPoint x: 988, startPoint y: 273, endPoint x: 1071, endPoint y: 375, distance: 132.0
click at [1071, 375] on div at bounding box center [977, 308] width 470 height 568
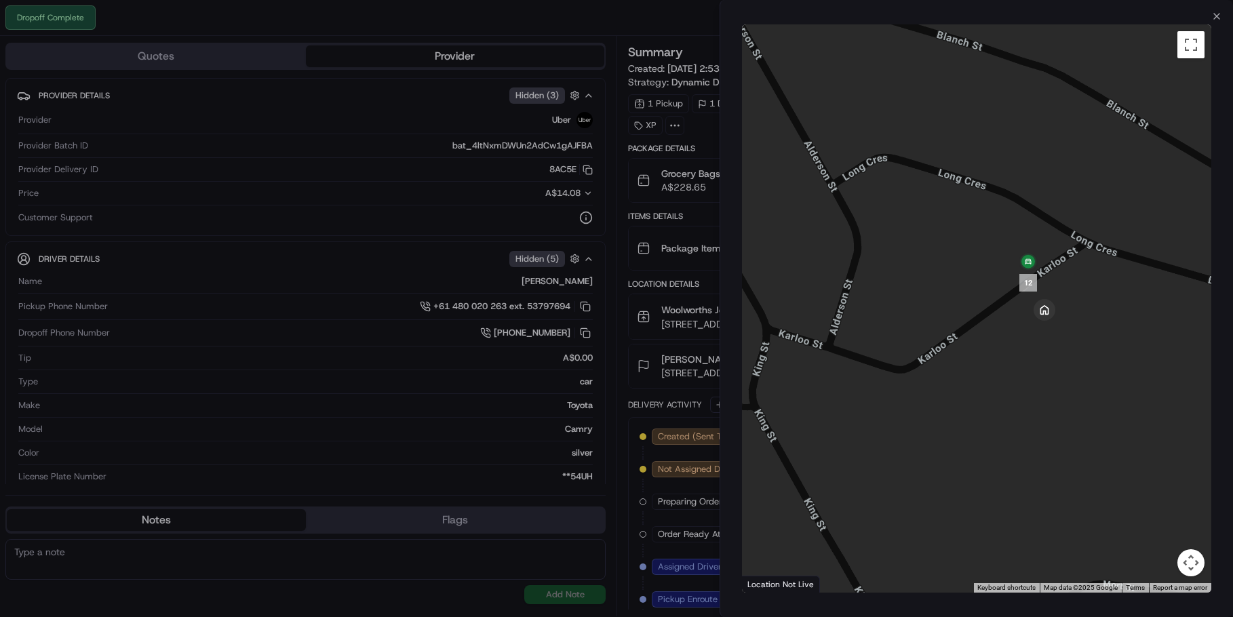
drag, startPoint x: 1079, startPoint y: 469, endPoint x: 1024, endPoint y: 228, distance: 246.9
click at [1024, 231] on div at bounding box center [977, 308] width 470 height 568
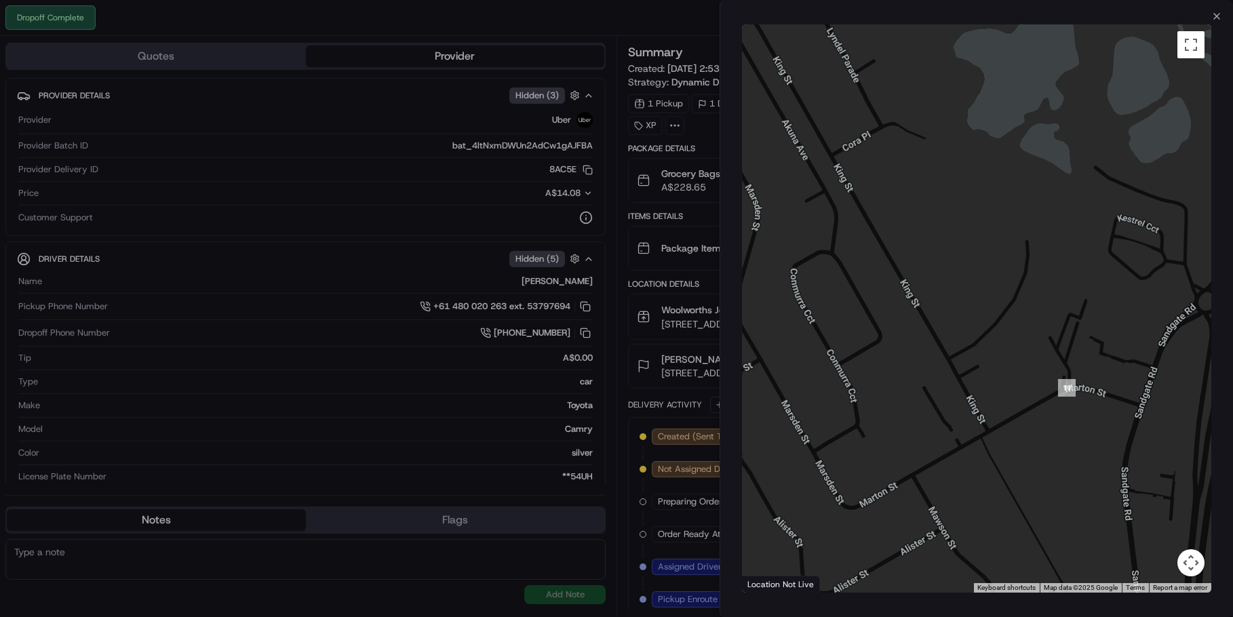
drag, startPoint x: 1027, startPoint y: 203, endPoint x: 1037, endPoint y: 397, distance: 194.2
click at [1041, 440] on div at bounding box center [977, 308] width 470 height 568
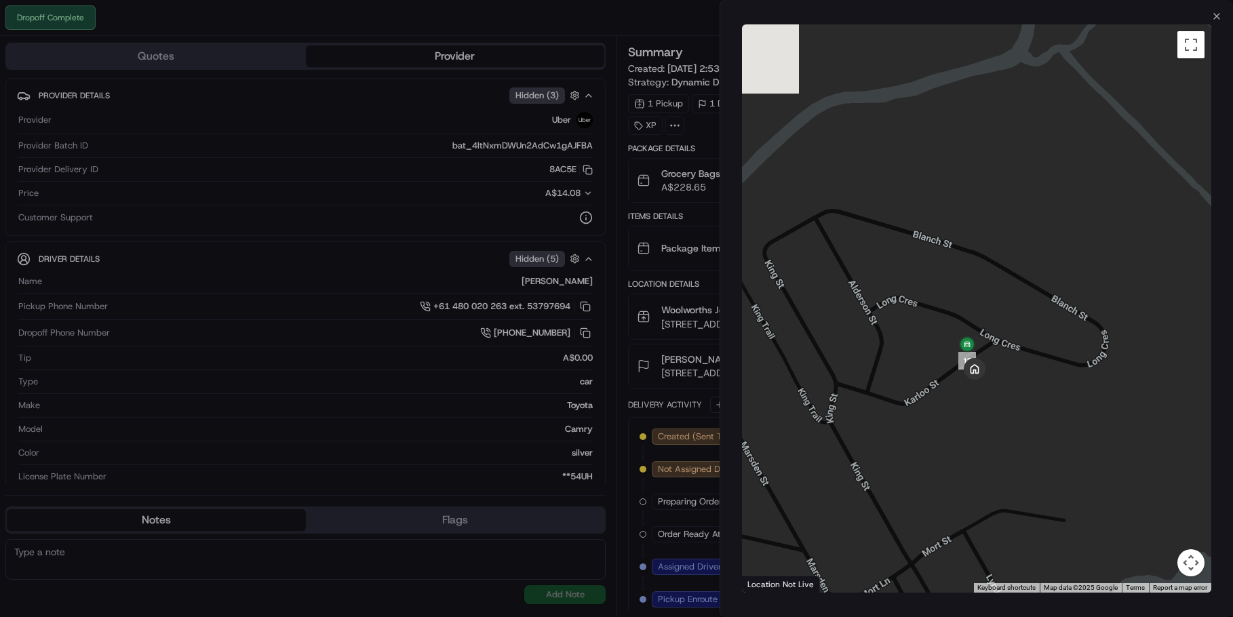
drag, startPoint x: 920, startPoint y: 403, endPoint x: 1081, endPoint y: 352, distance: 168.5
click at [1079, 354] on div at bounding box center [977, 308] width 470 height 568
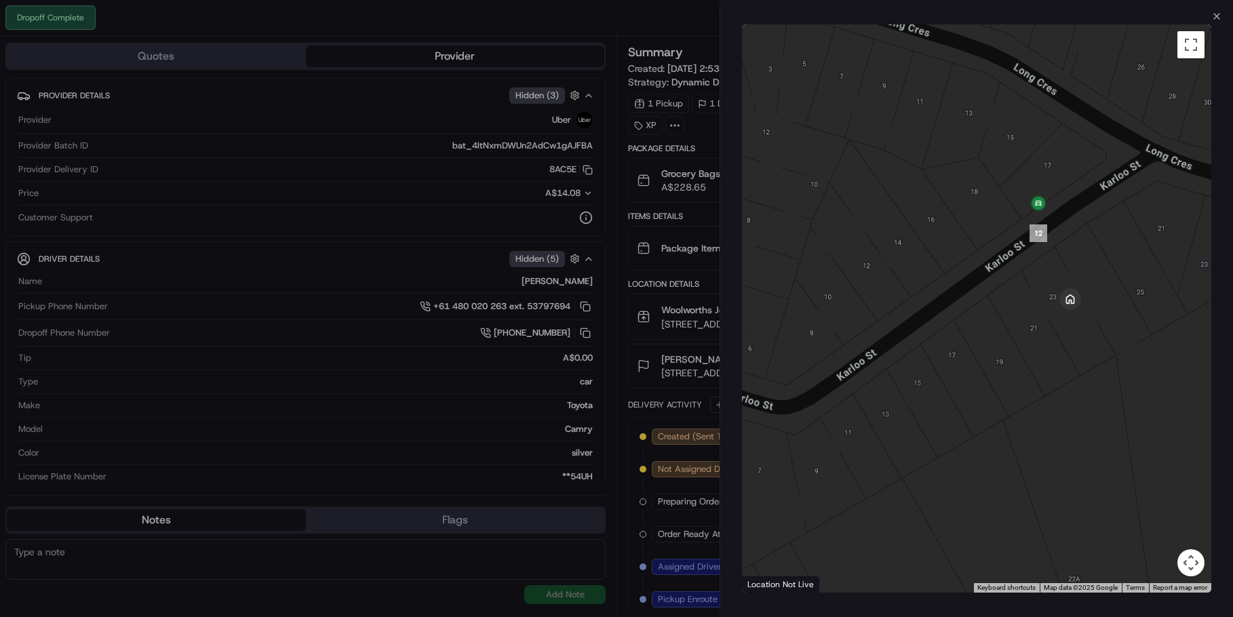
drag, startPoint x: 1009, startPoint y: 348, endPoint x: 980, endPoint y: 353, distance: 29.0
click at [980, 353] on div at bounding box center [977, 308] width 470 height 568
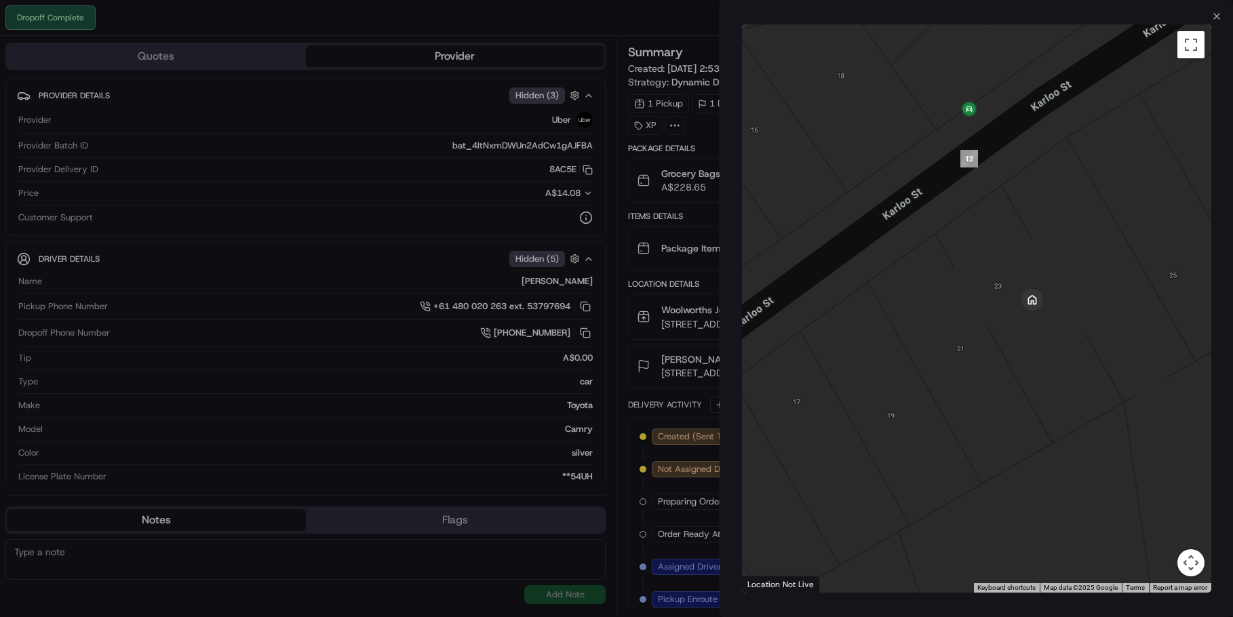
drag, startPoint x: 1038, startPoint y: 221, endPoint x: 989, endPoint y: 210, distance: 50.0
click at [989, 210] on div at bounding box center [977, 308] width 470 height 568
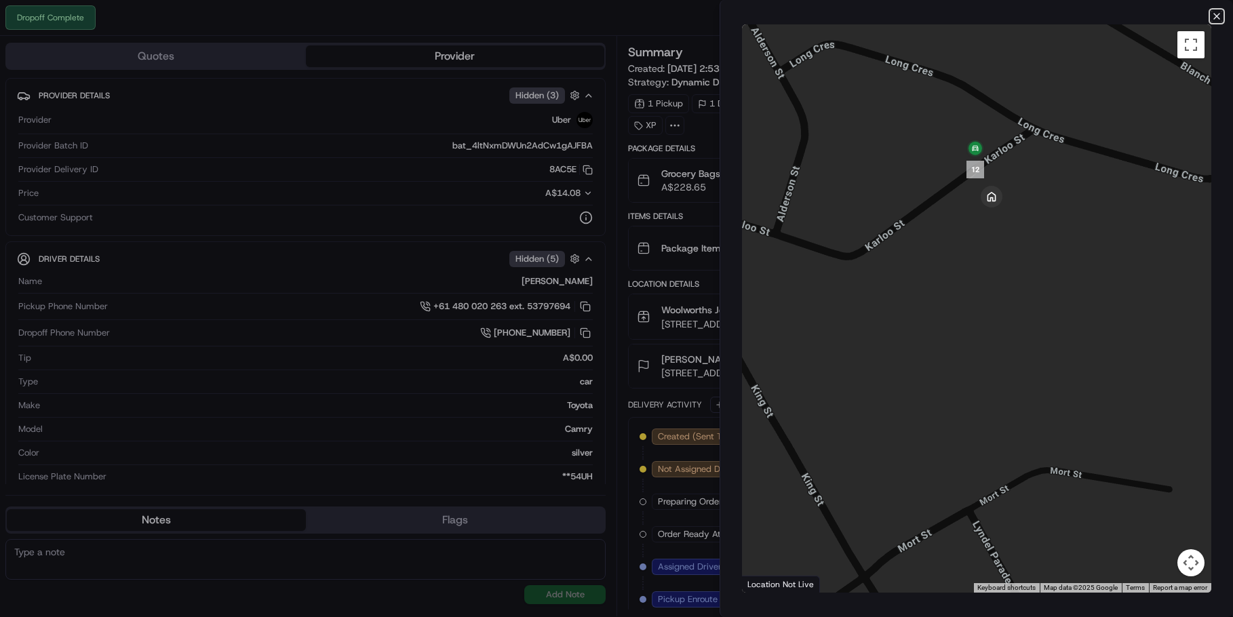
click at [1218, 16] on icon "button" at bounding box center [1216, 16] width 11 height 11
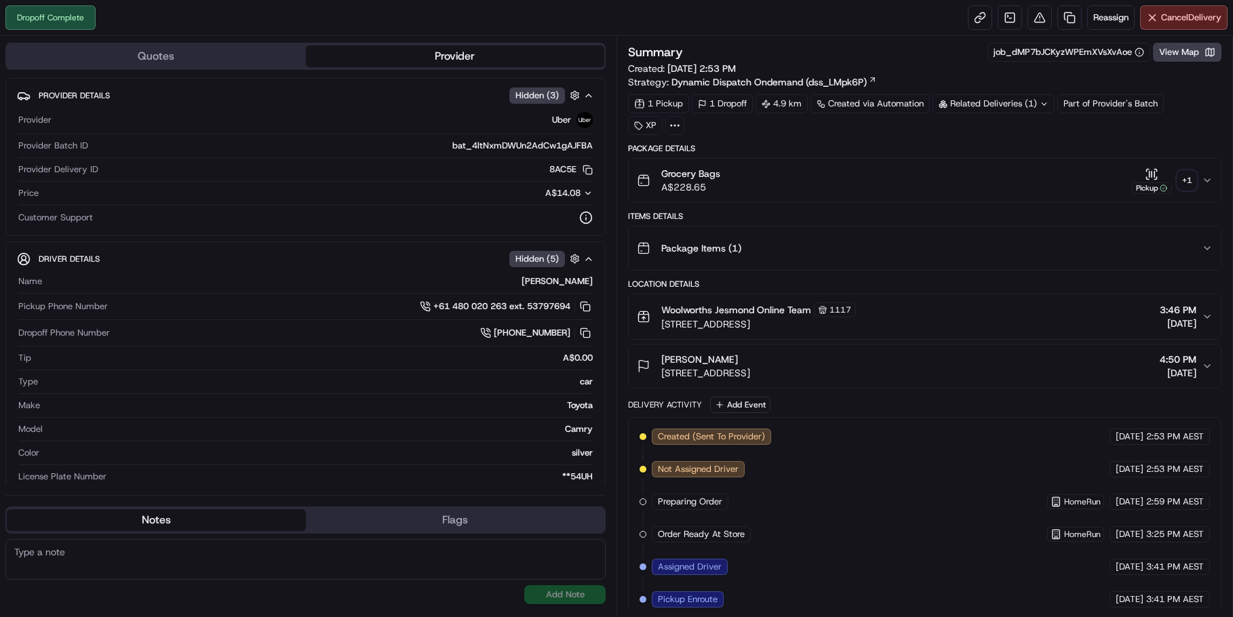
click at [1189, 182] on div "+ 1" at bounding box center [1186, 180] width 19 height 19
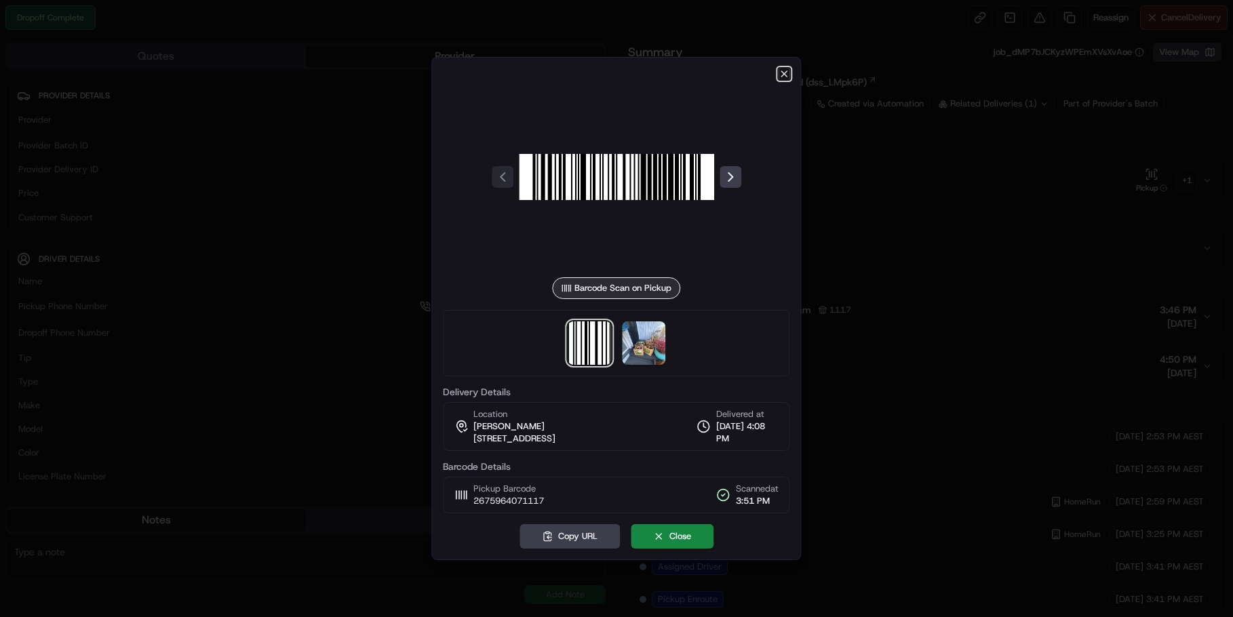
click at [782, 75] on icon "button" at bounding box center [784, 73] width 11 height 11
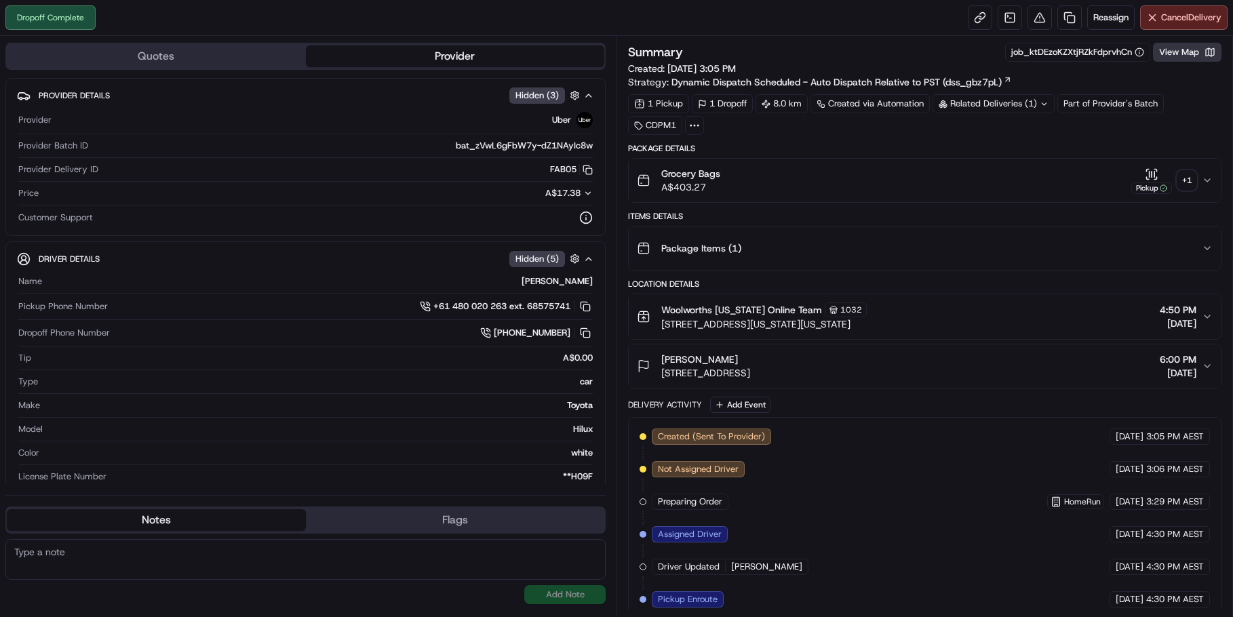
click at [1194, 50] on button "View Map" at bounding box center [1187, 52] width 68 height 19
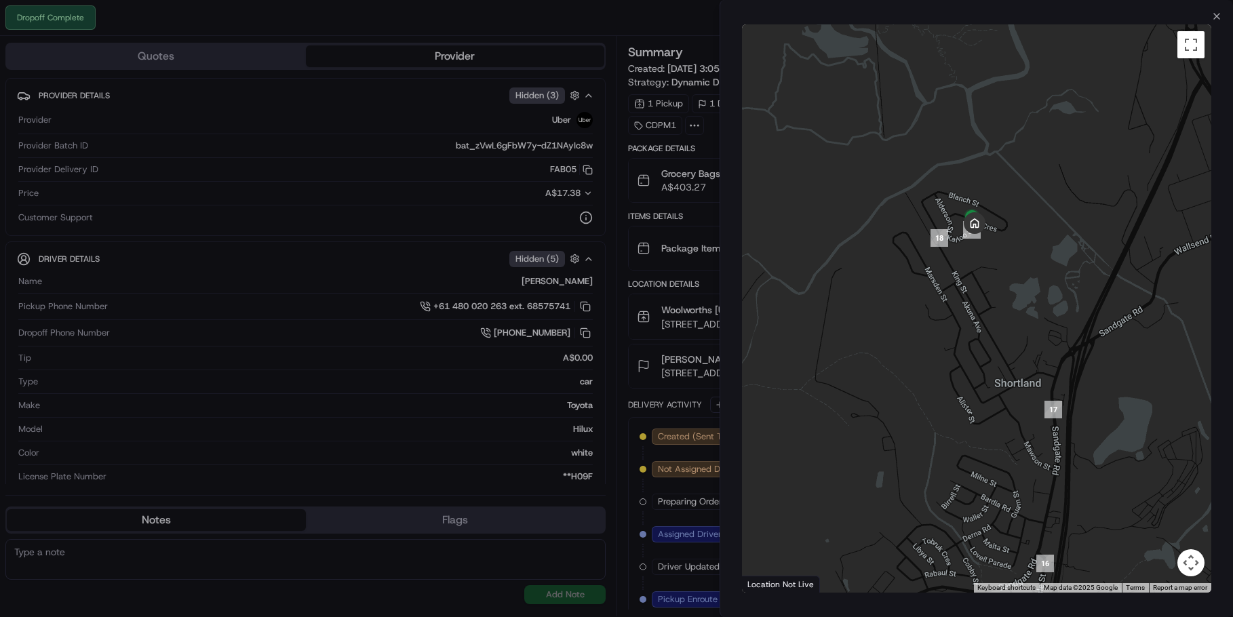
drag, startPoint x: 1127, startPoint y: 204, endPoint x: 1008, endPoint y: 270, distance: 136.2
click at [1008, 270] on div at bounding box center [977, 308] width 470 height 568
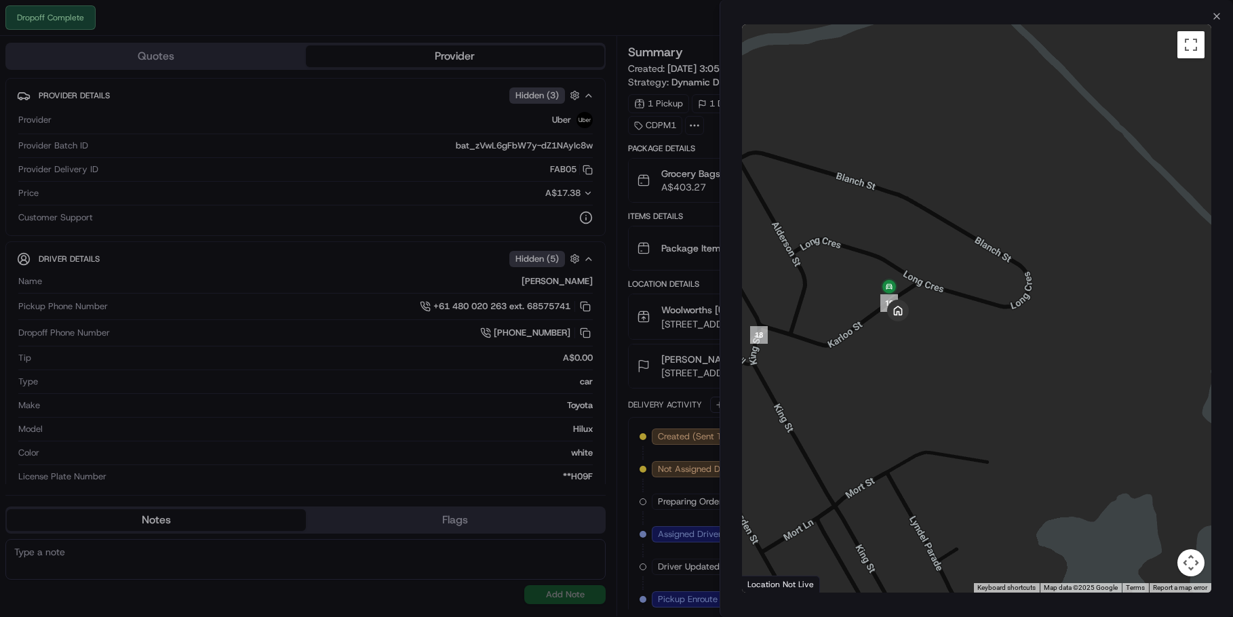
drag, startPoint x: 980, startPoint y: 271, endPoint x: 1031, endPoint y: 267, distance: 51.0
click at [1031, 267] on div at bounding box center [977, 308] width 470 height 568
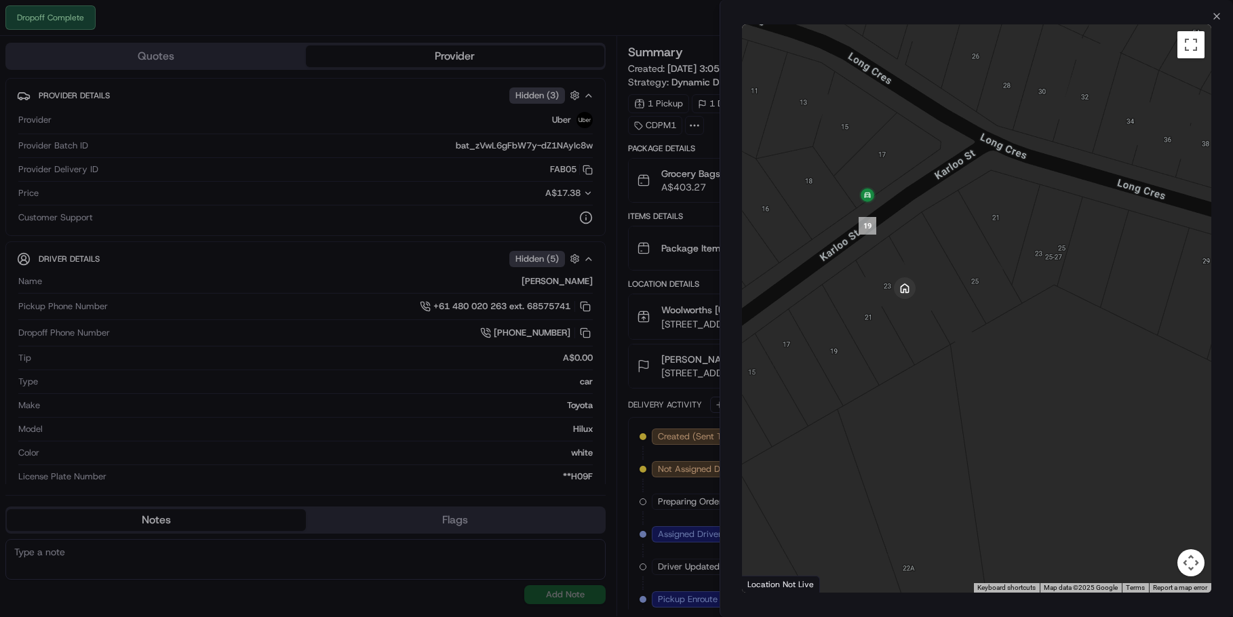
drag, startPoint x: 900, startPoint y: 321, endPoint x: 979, endPoint y: 311, distance: 79.3
click at [979, 311] on div at bounding box center [977, 308] width 470 height 568
